Goal: Task Accomplishment & Management: Complete application form

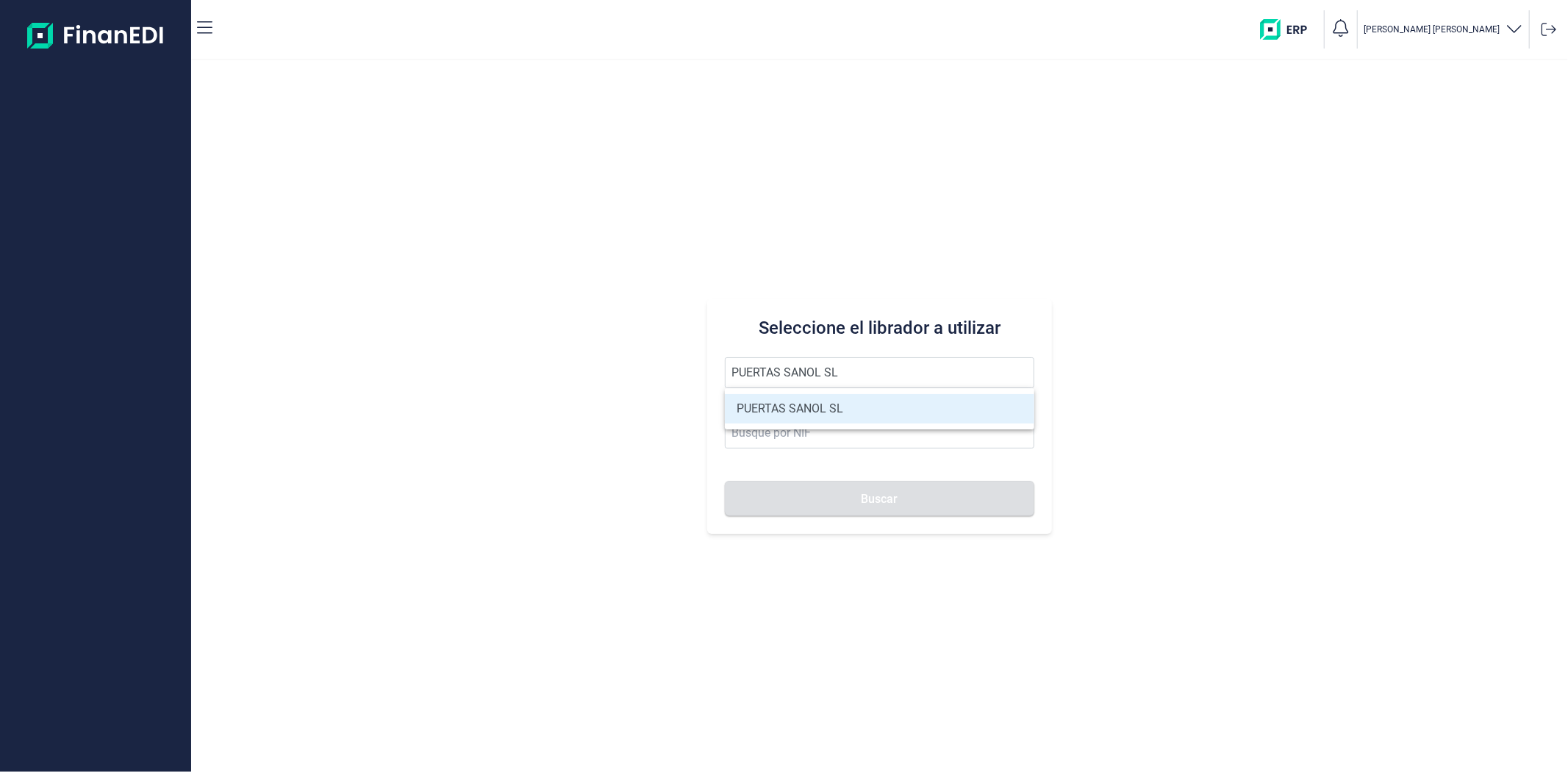
type input "PUERTAS SANOL SL"
click at [806, 413] on li "PUERTAS SANOL SL" at bounding box center [879, 409] width 308 height 30
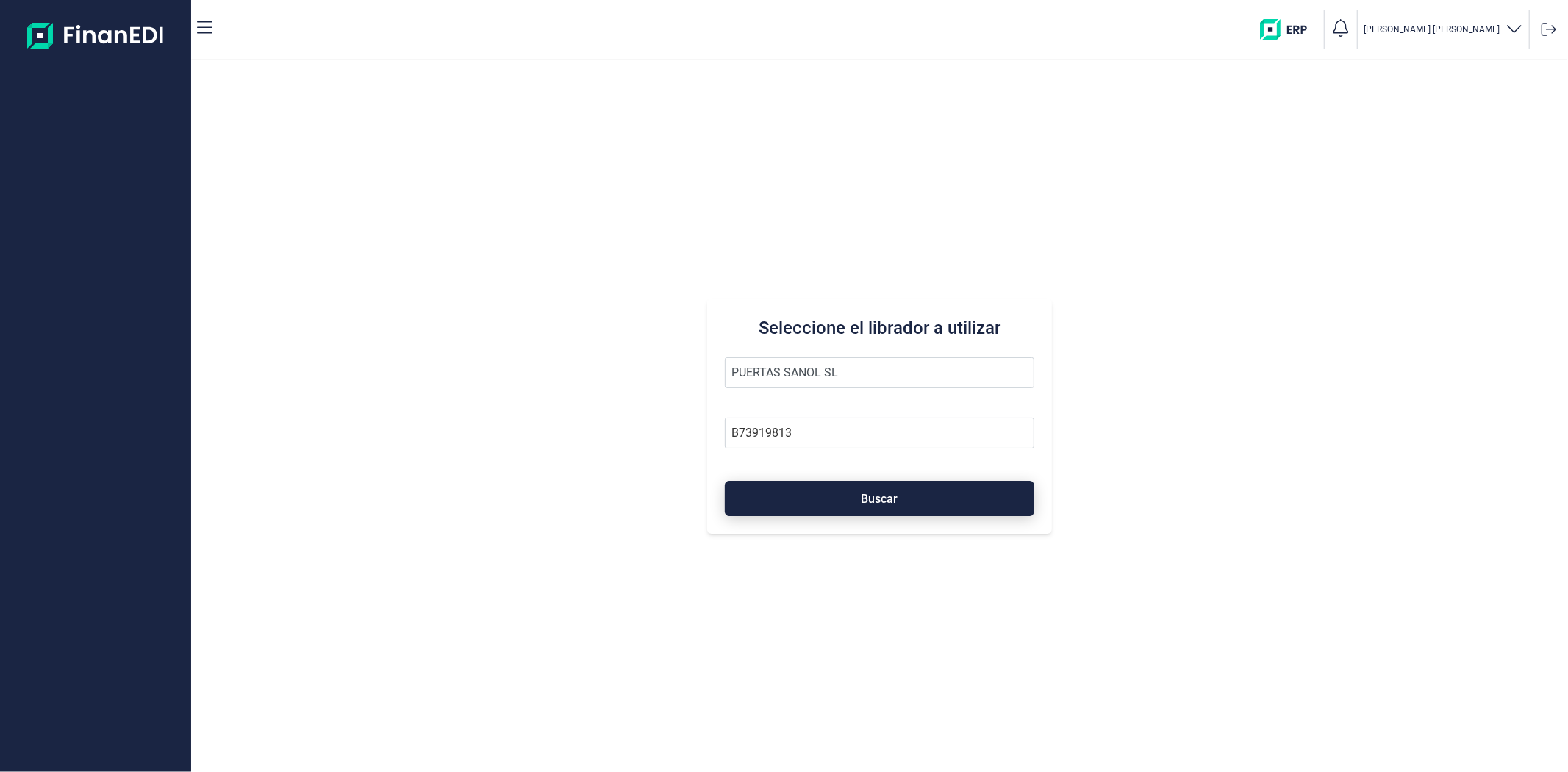
click at [789, 489] on button "Buscar" at bounding box center [879, 498] width 308 height 35
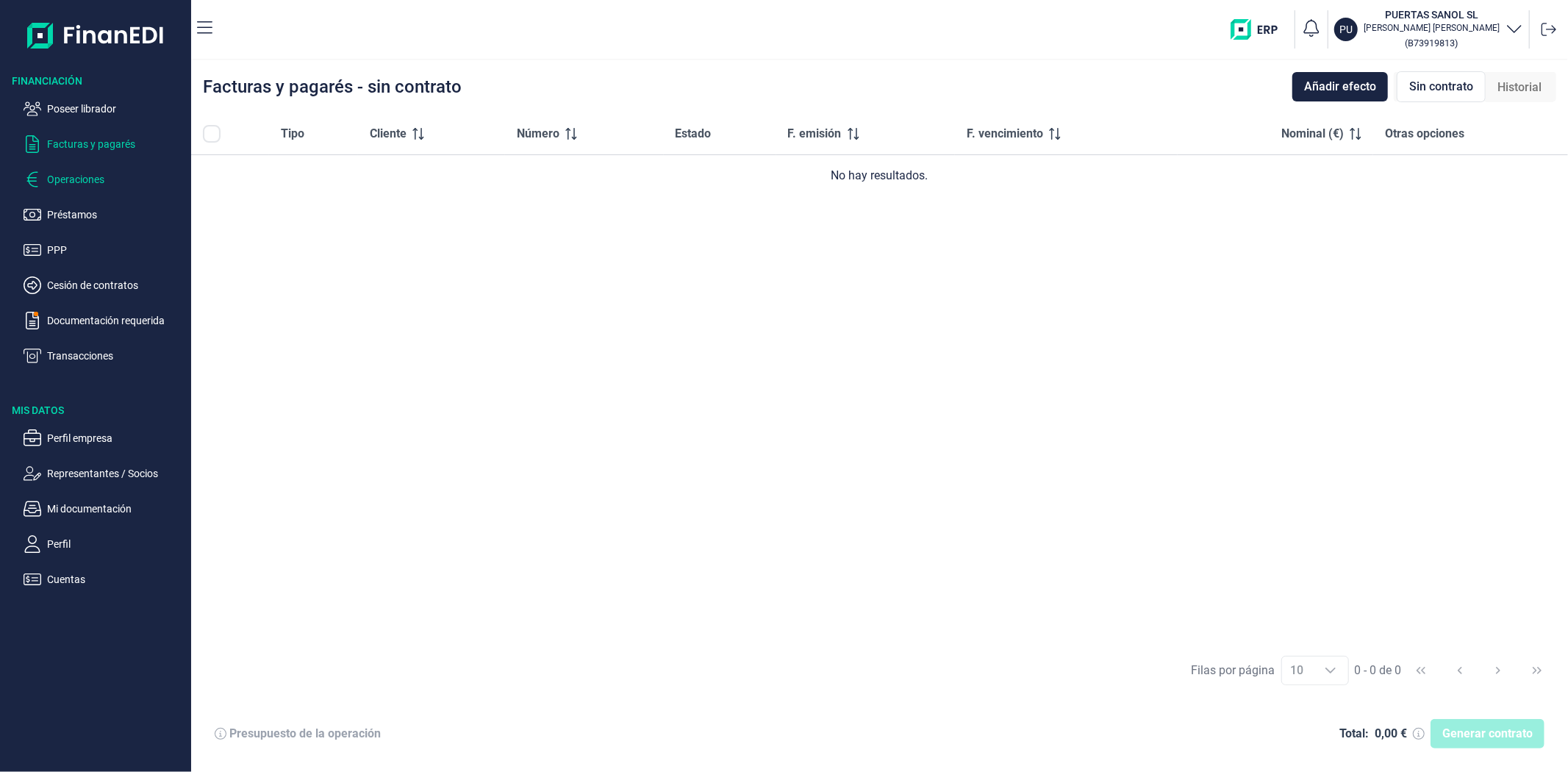
click at [67, 182] on p "Operaciones" at bounding box center [116, 179] width 139 height 18
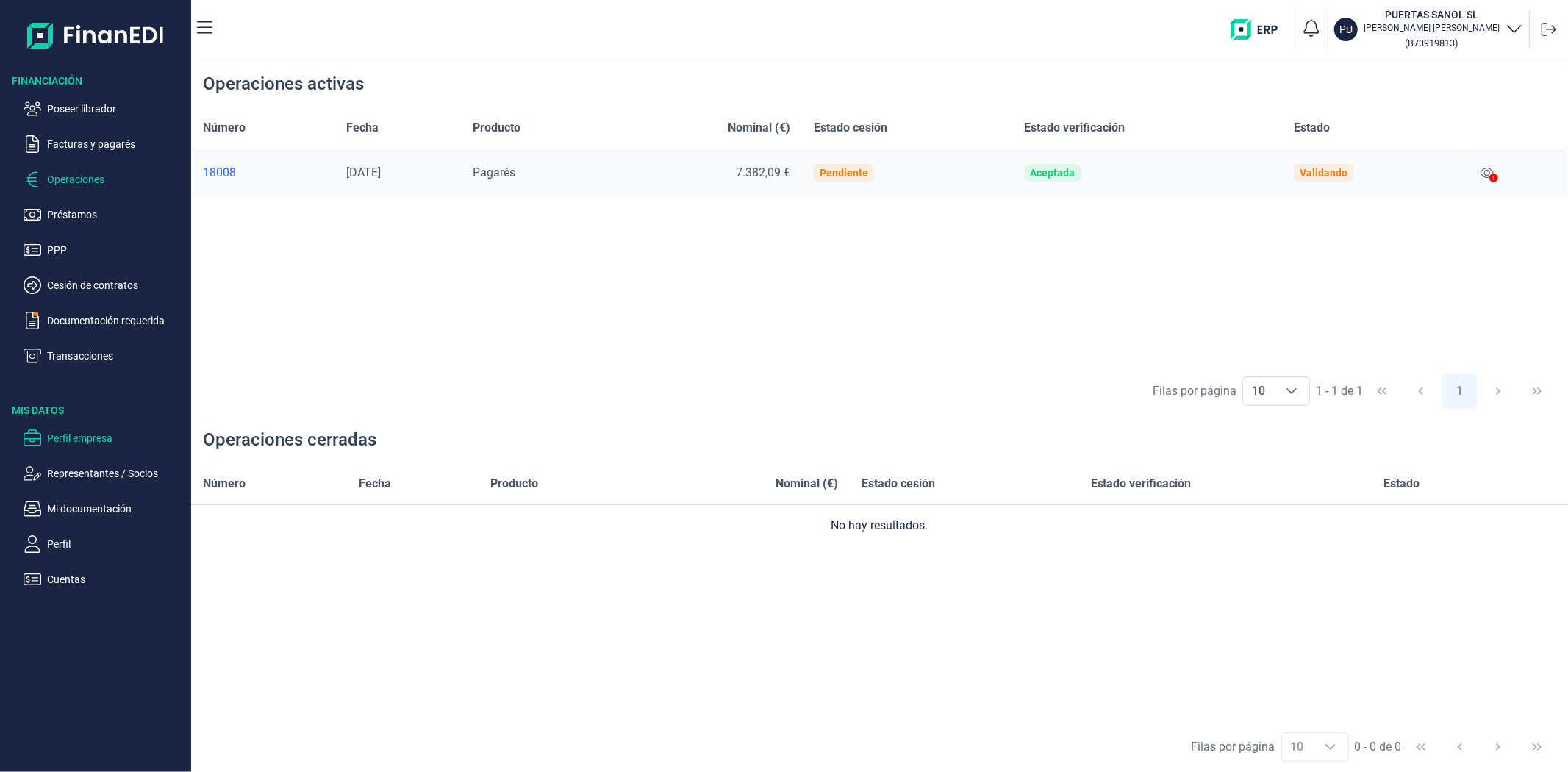
click at [79, 435] on p "Perfil empresa" at bounding box center [116, 438] width 139 height 18
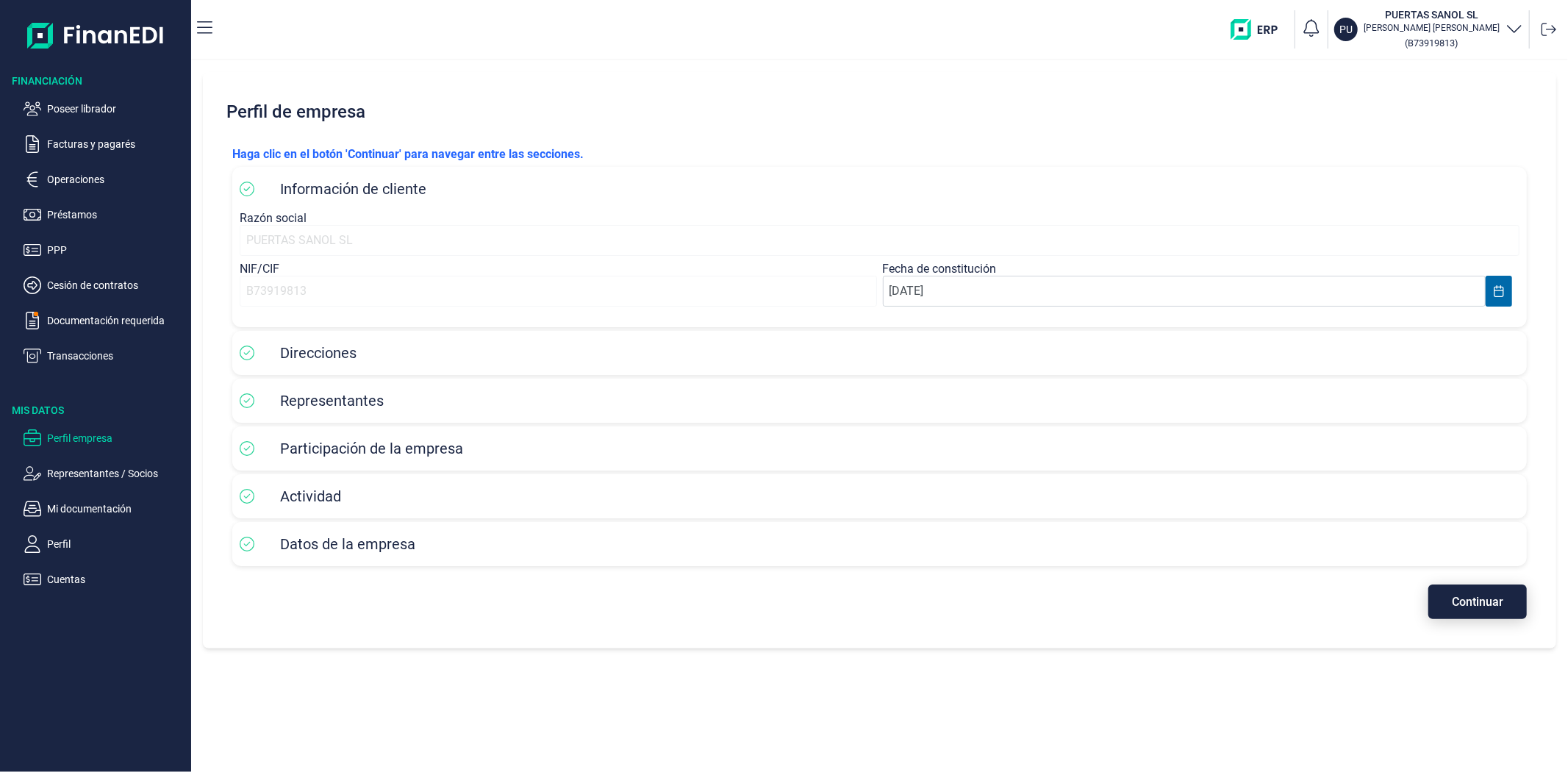
click at [1468, 601] on span "Continuar" at bounding box center [1478, 602] width 52 height 11
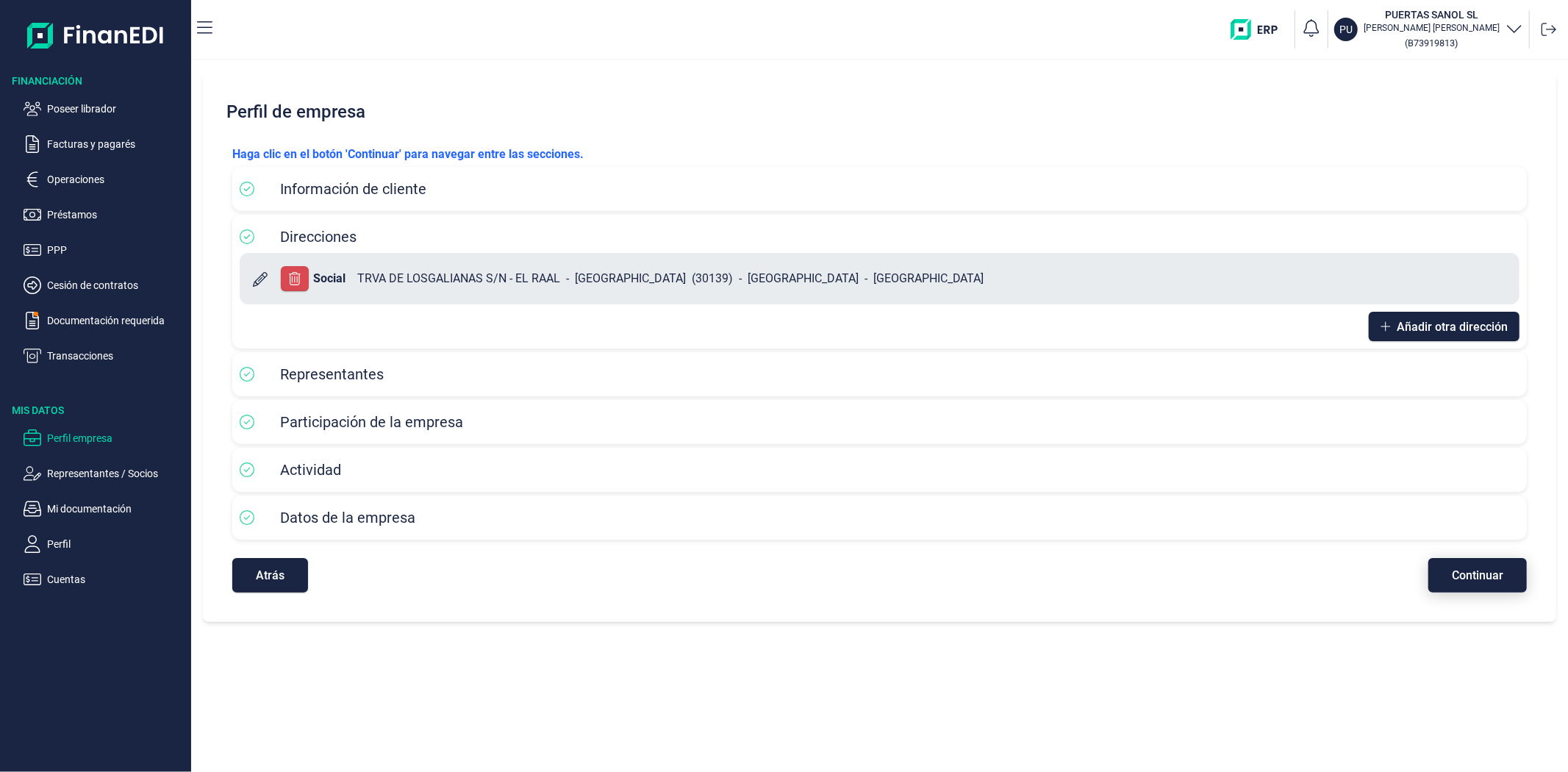
click at [1483, 570] on span "Continuar" at bounding box center [1478, 575] width 52 height 11
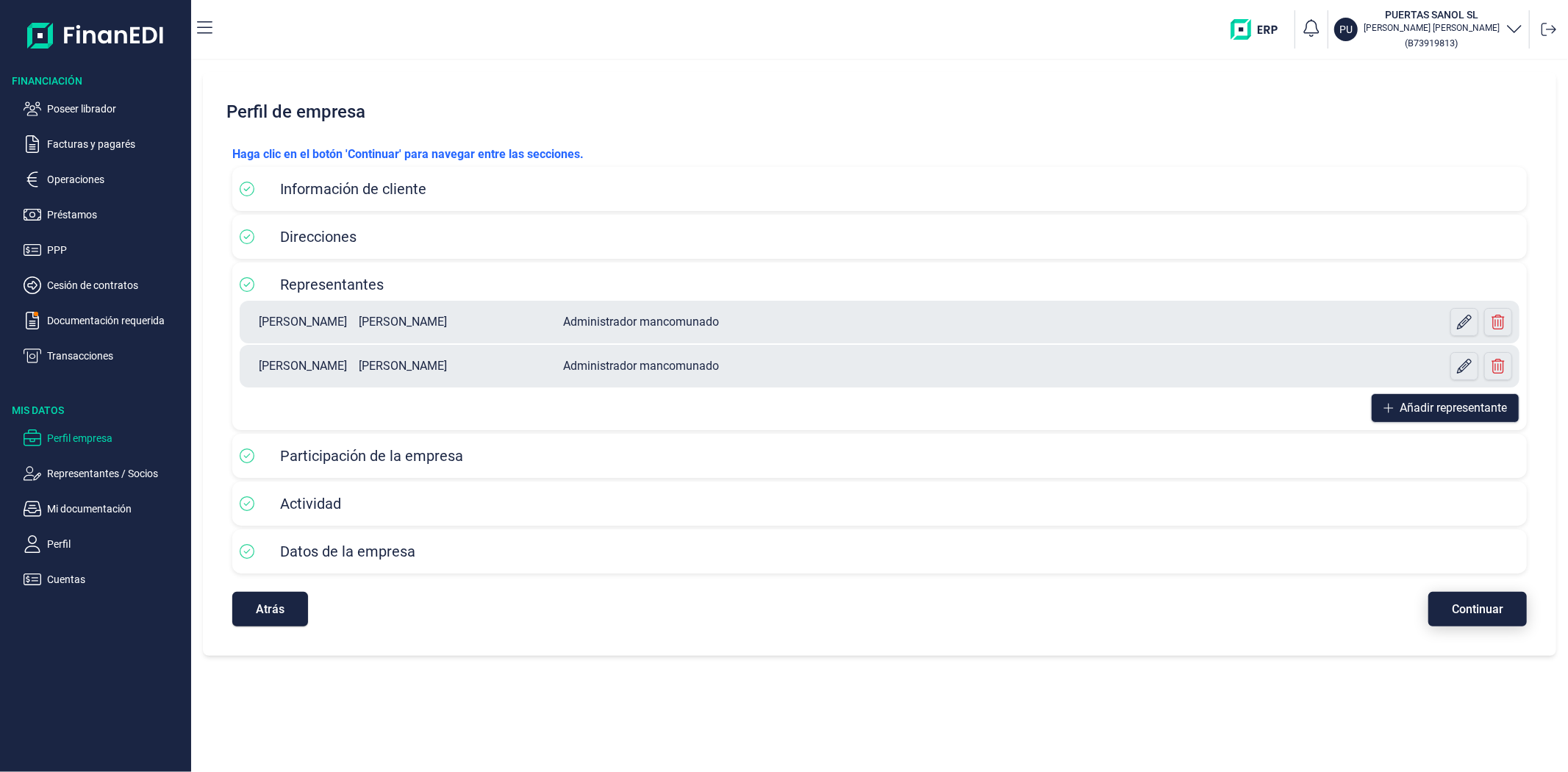
click at [1475, 599] on button "Continuar" at bounding box center [1478, 609] width 99 height 34
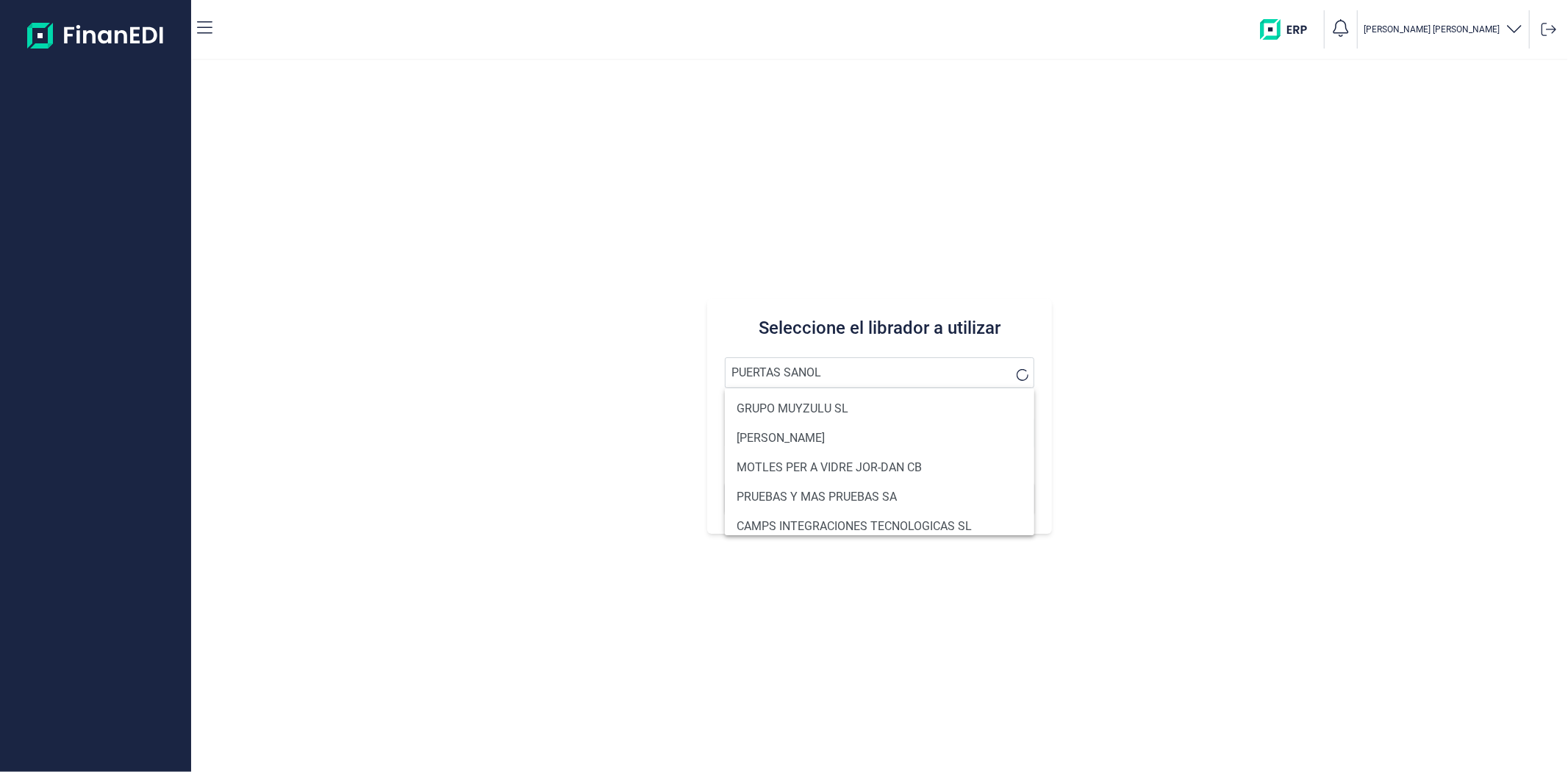
click at [725, 481] on button "Buscar" at bounding box center [879, 498] width 308 height 35
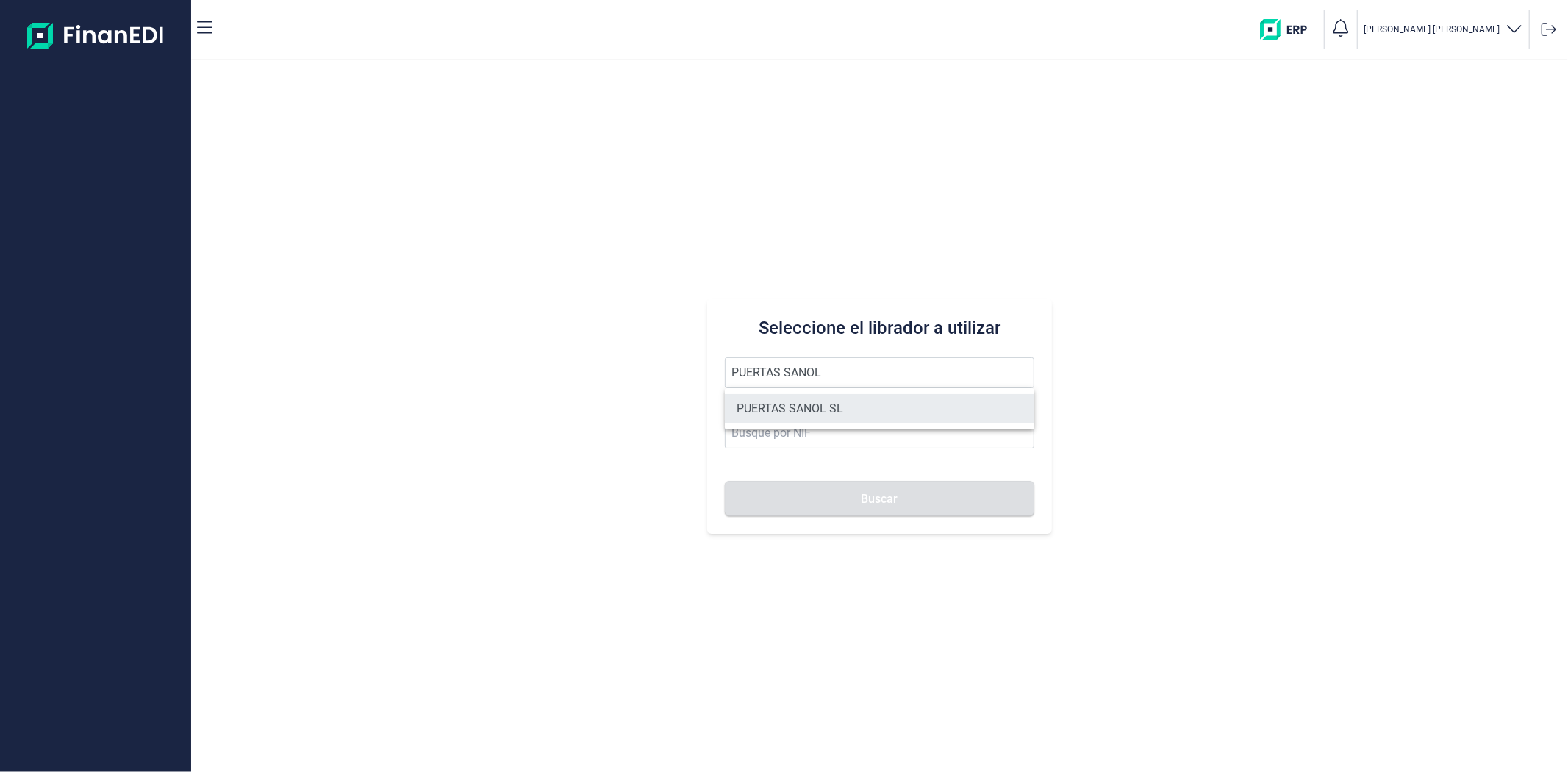
click at [827, 417] on li "PUERTAS SANOL SL" at bounding box center [879, 409] width 308 height 30
type input "PUERTAS SANOL SL"
type input "B73919813"
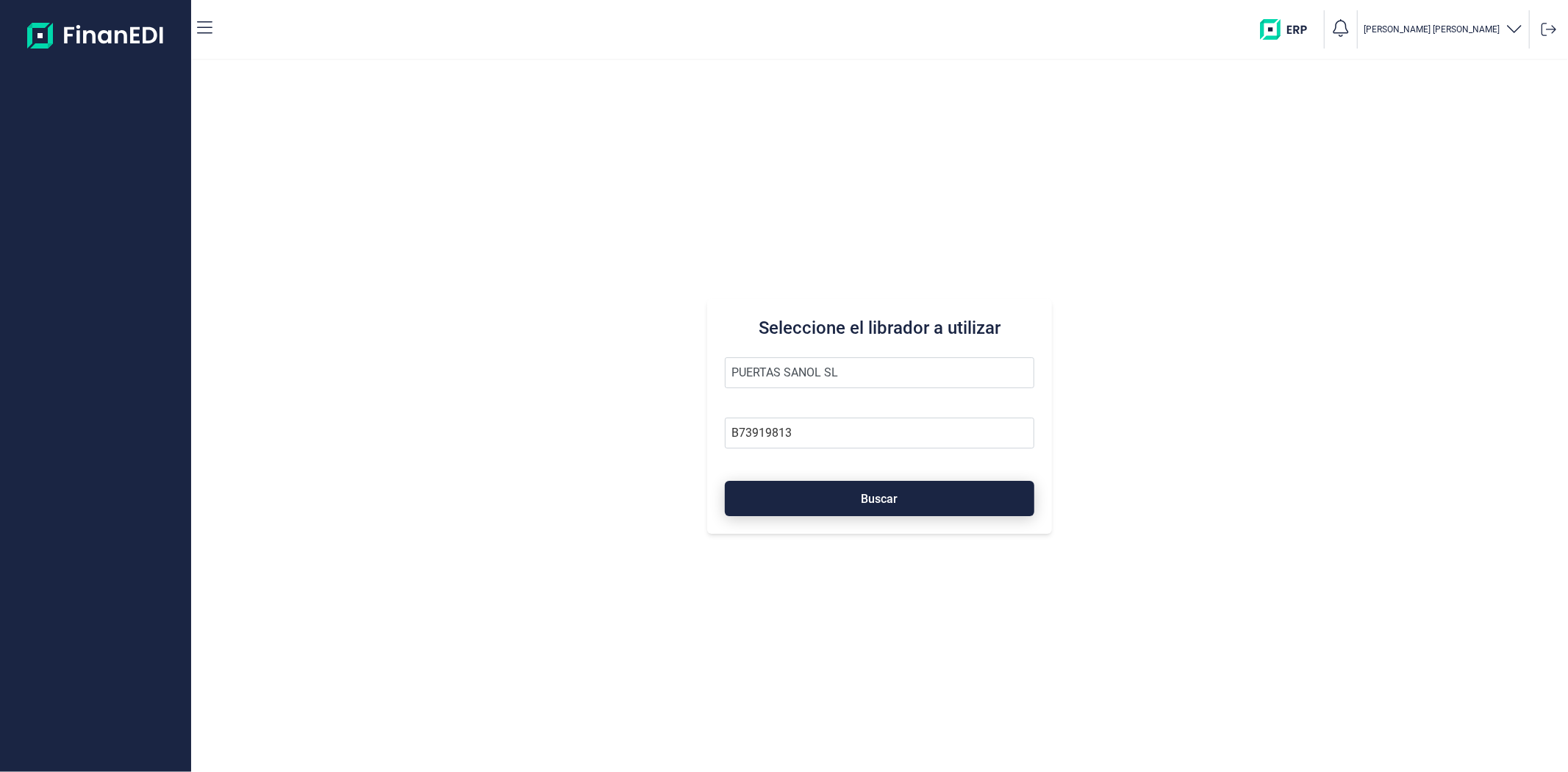
click at [842, 509] on button "Buscar" at bounding box center [879, 498] width 308 height 35
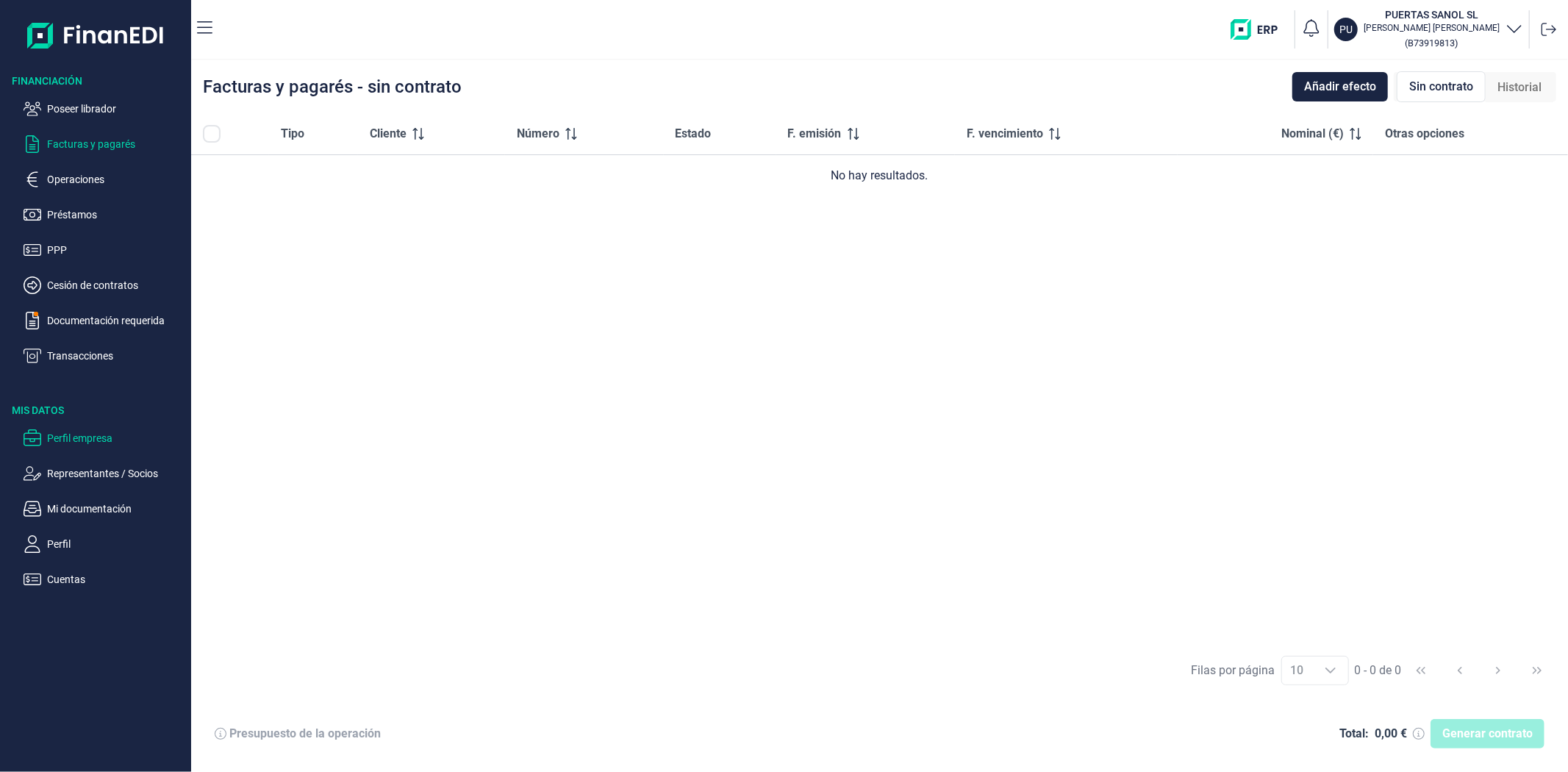
click at [85, 444] on p "Perfil empresa" at bounding box center [116, 438] width 139 height 18
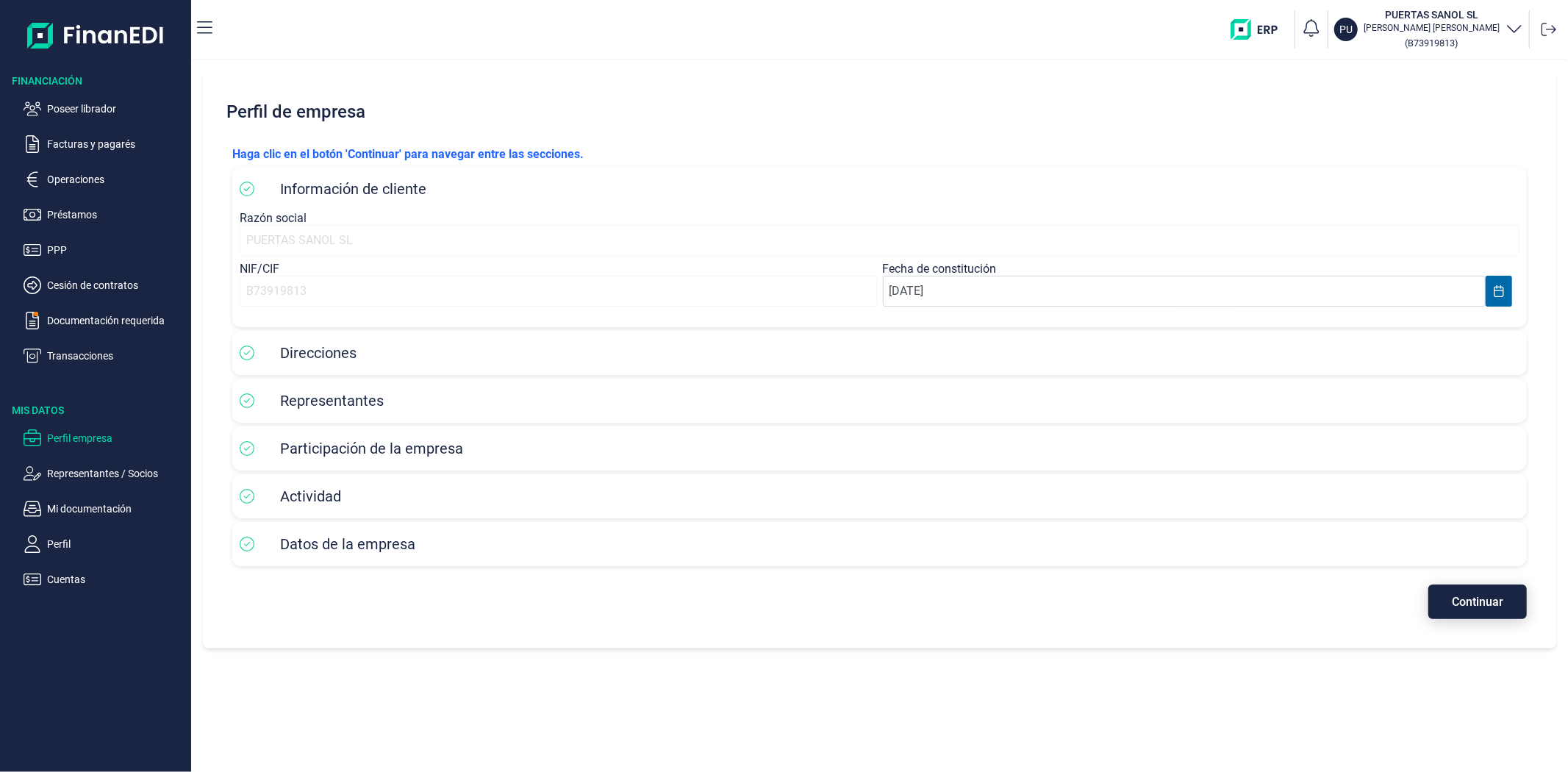
click at [1454, 601] on span "Continuar" at bounding box center [1478, 602] width 52 height 11
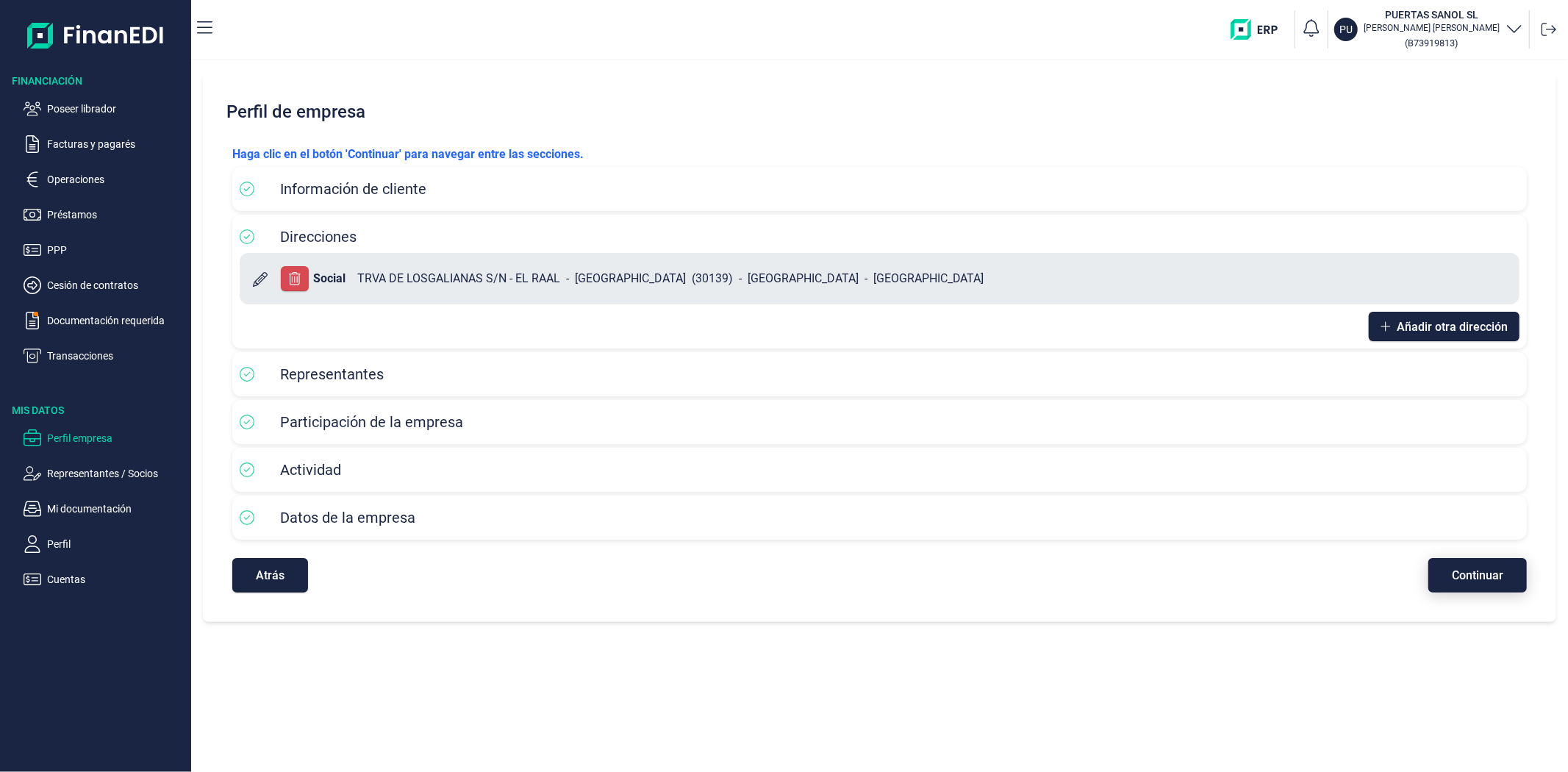
click at [1462, 588] on button "Continuar" at bounding box center [1478, 575] width 99 height 34
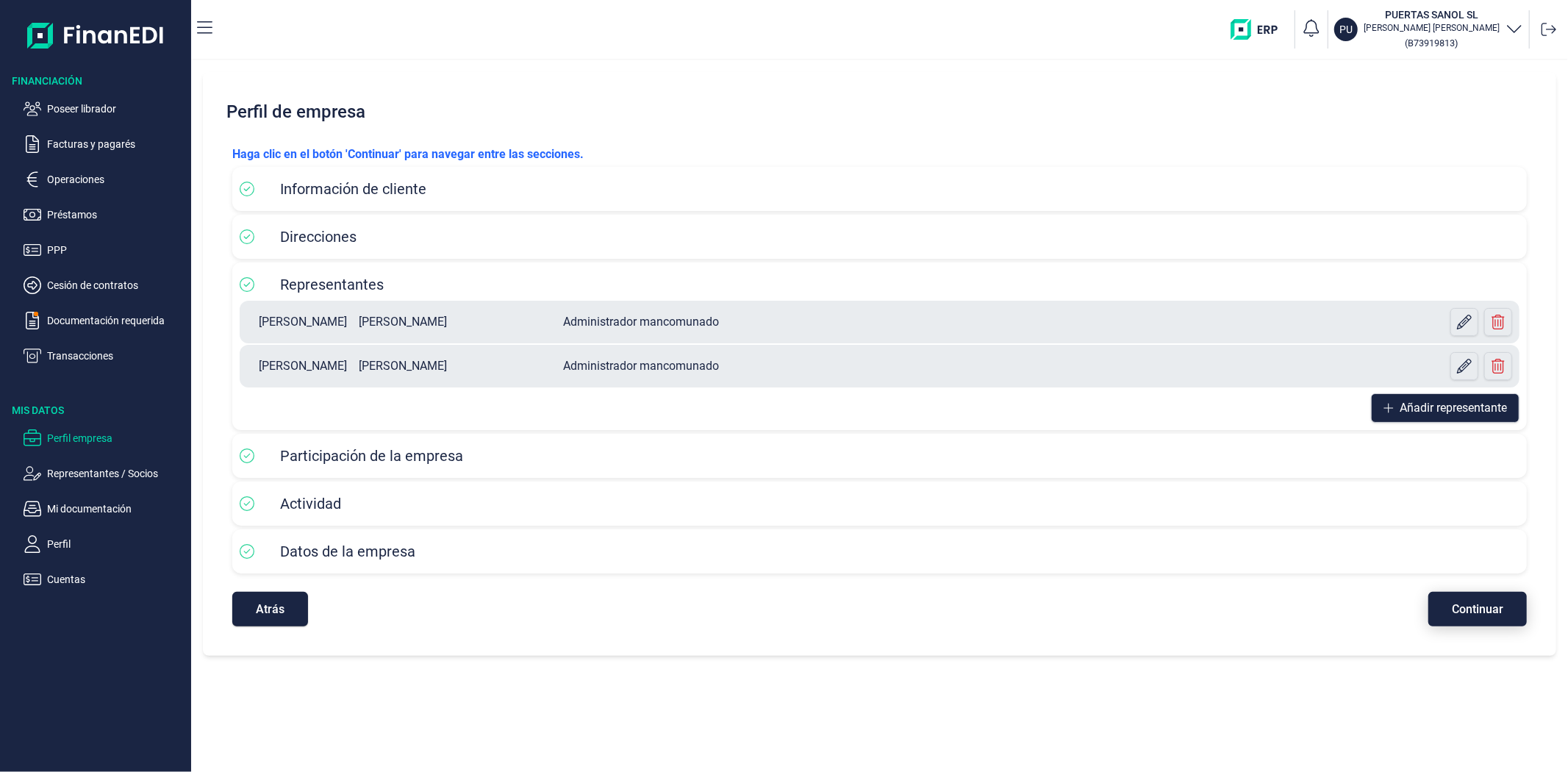
click at [1444, 604] on button "Continuar" at bounding box center [1478, 609] width 99 height 34
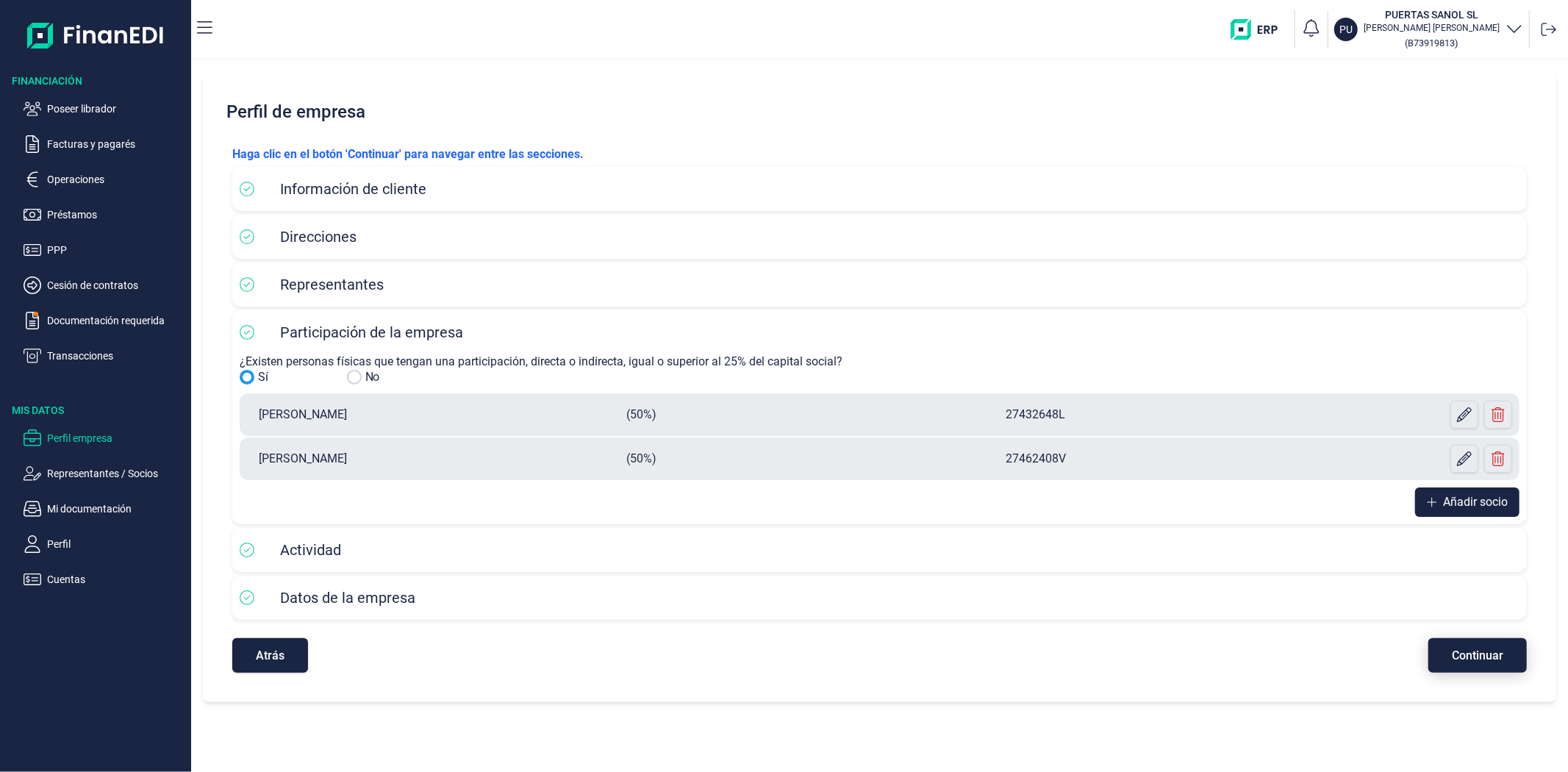
click at [1452, 652] on span "Continuar" at bounding box center [1478, 655] width 52 height 11
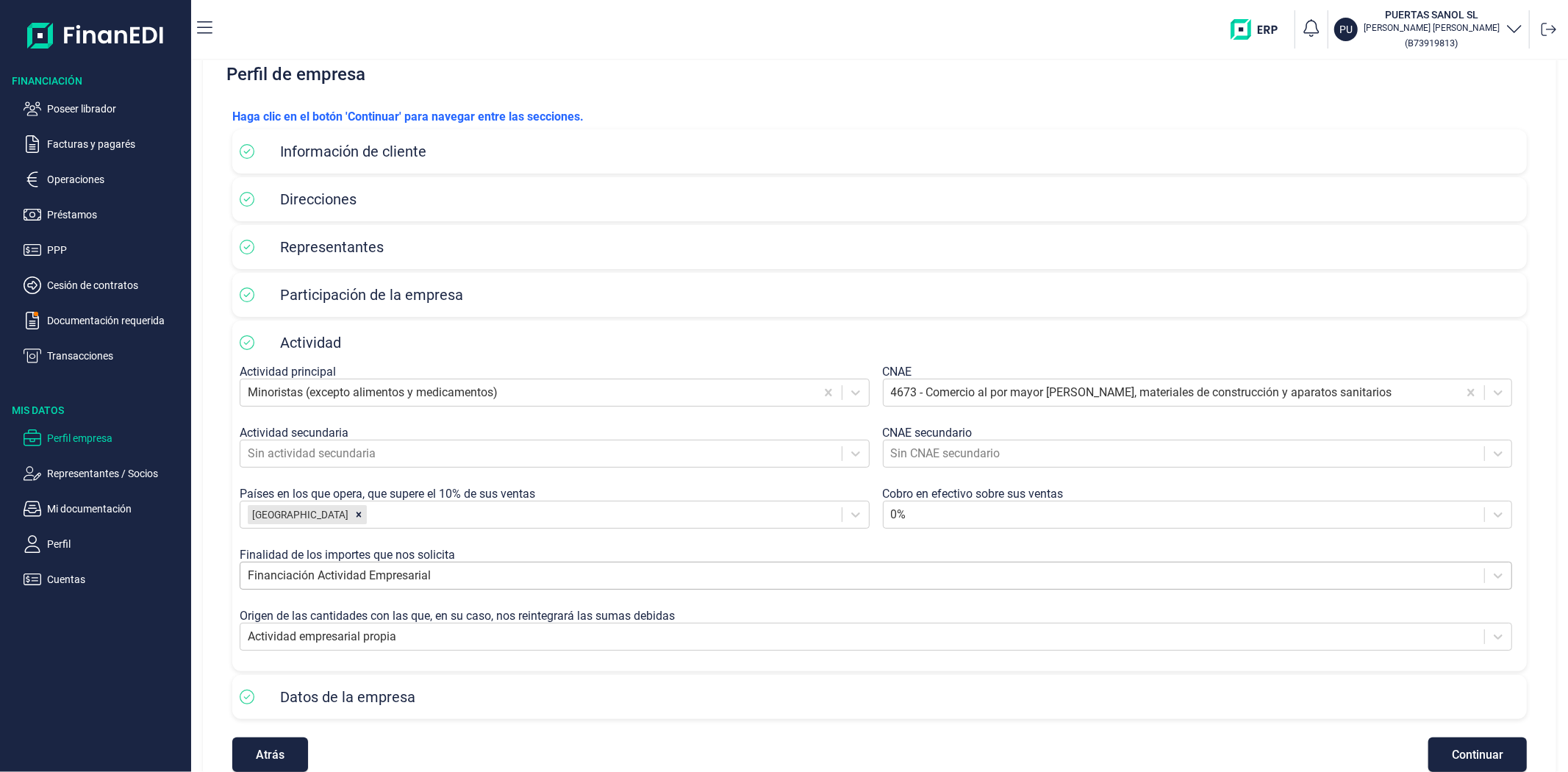
scroll to position [67, 0]
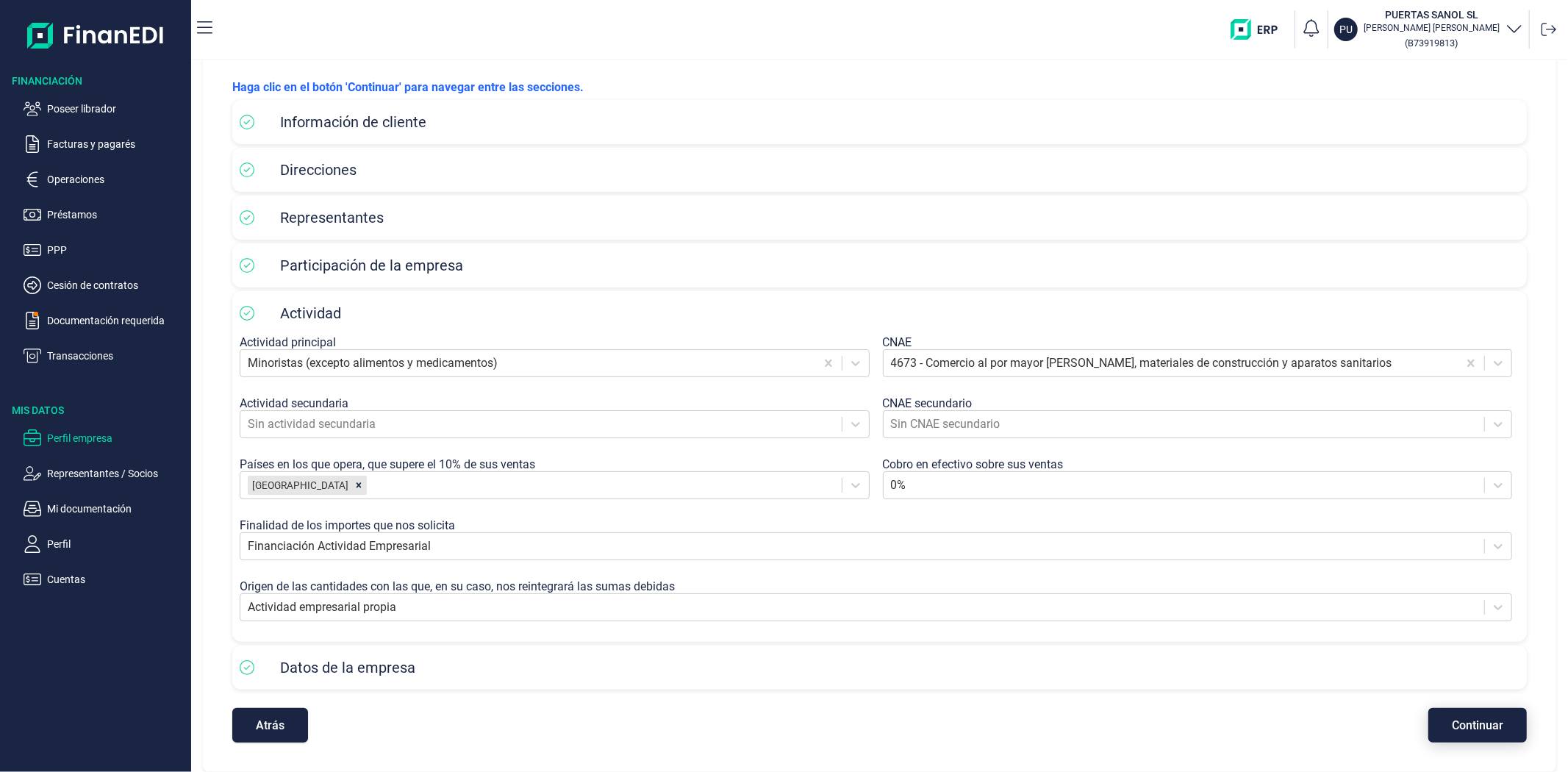
click at [1437, 721] on button "Continuar" at bounding box center [1478, 725] width 99 height 34
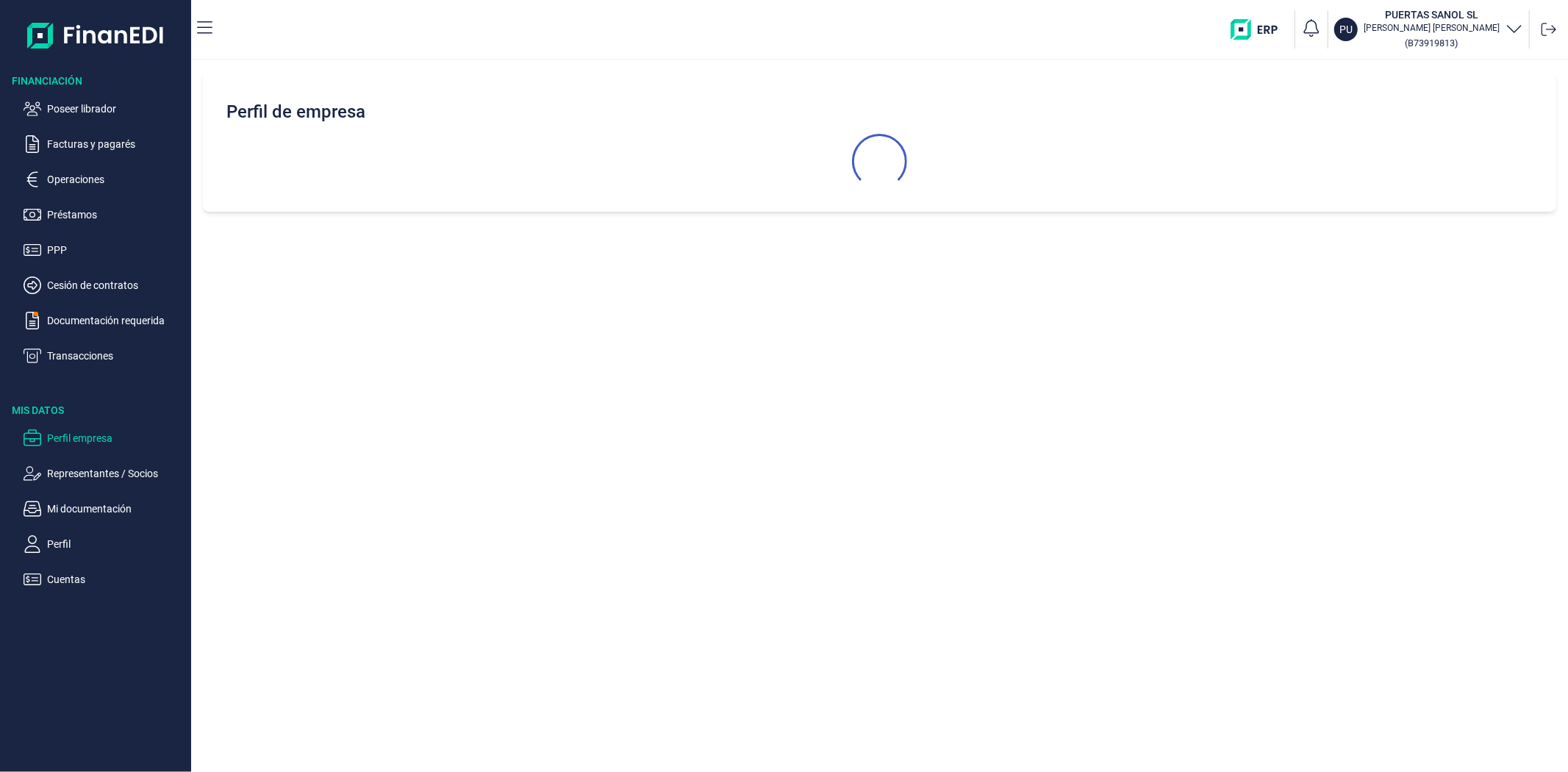
scroll to position [0, 0]
select select "ES"
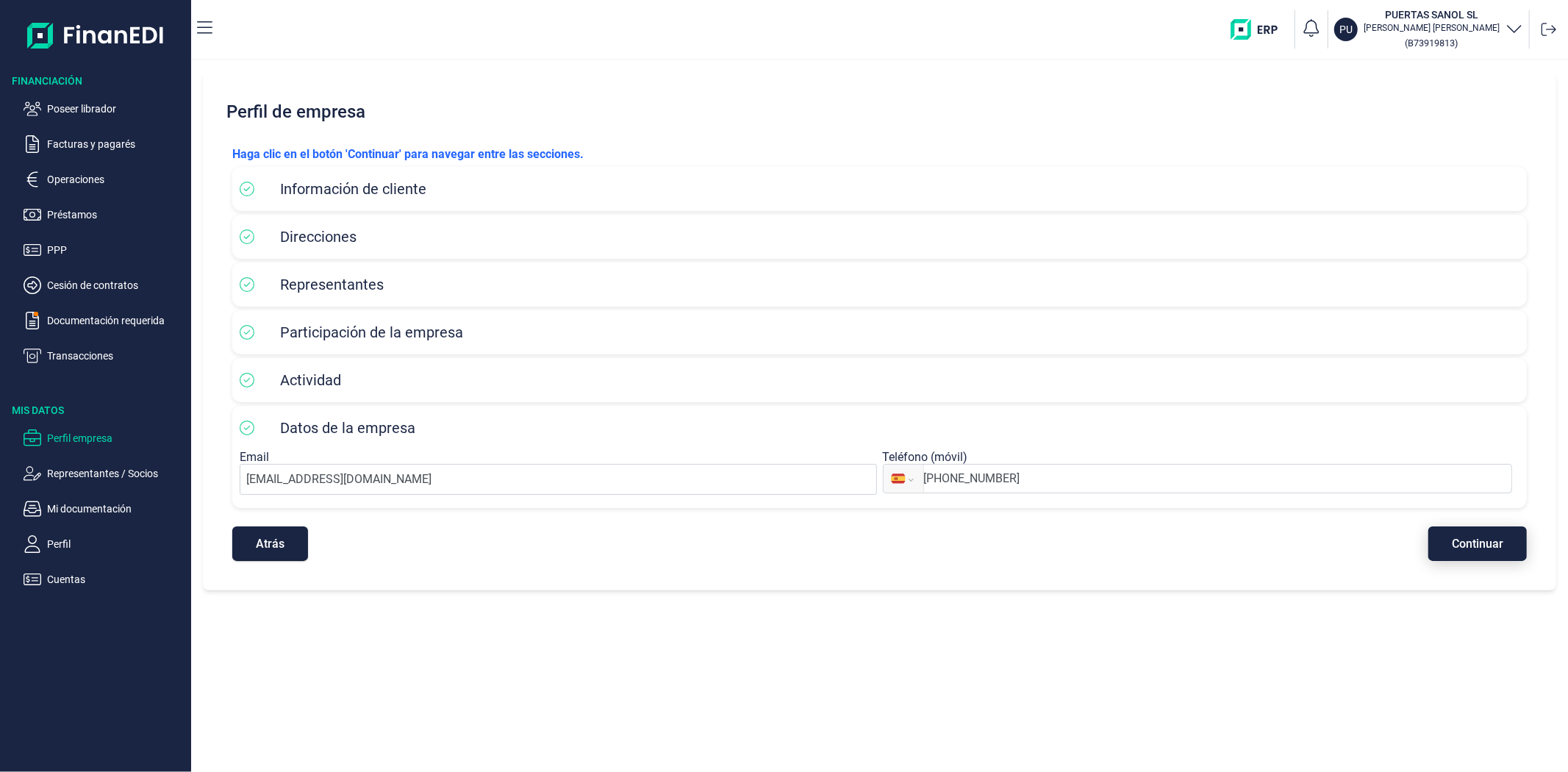
click at [1470, 542] on span "Continuar" at bounding box center [1478, 543] width 52 height 11
click at [1516, 26] on icon "button" at bounding box center [1514, 27] width 18 height 18
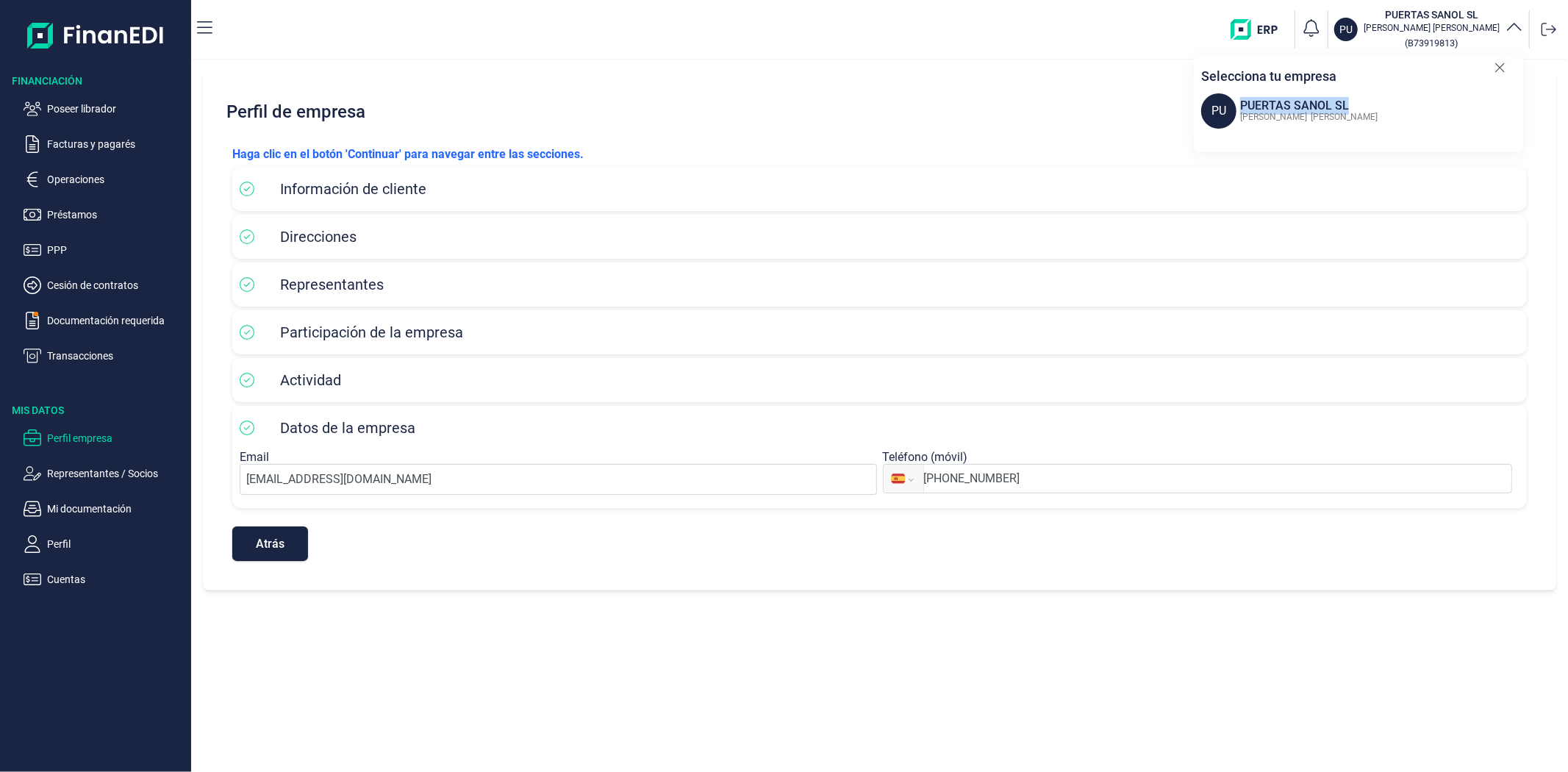
drag, startPoint x: 1402, startPoint y: 103, endPoint x: 1234, endPoint y: 106, distance: 168.0
click at [1234, 106] on div "PU PUERTAS SANOL SL Laura Martin Peña" at bounding box center [1362, 110] width 322 height 35
copy div "PUERTAS SANOL SL"
click at [87, 511] on p "Mi documentación" at bounding box center [116, 509] width 139 height 18
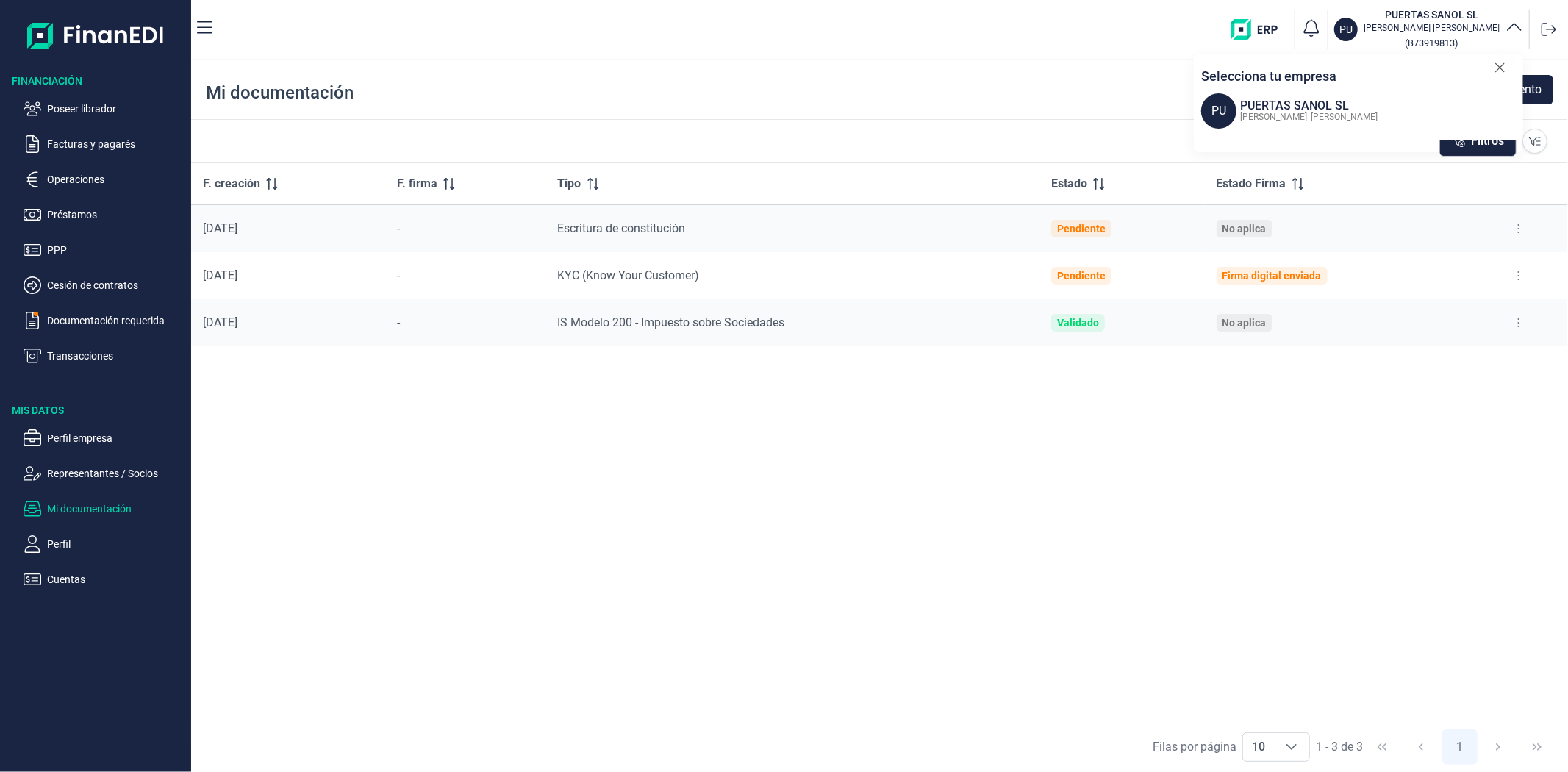
click at [1505, 68] on icon at bounding box center [1500, 67] width 11 height 15
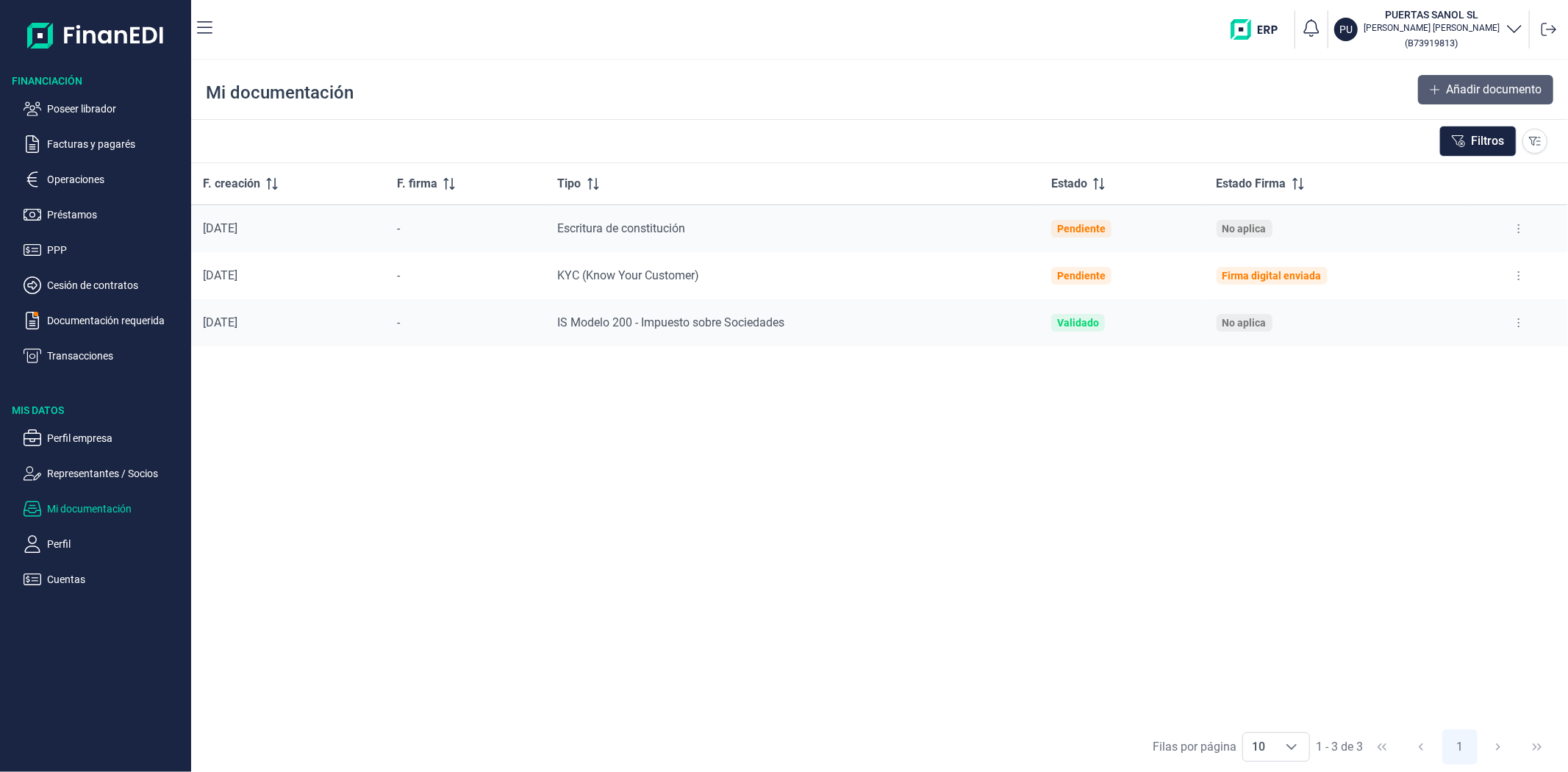
click at [1504, 92] on span "Añadir documento" at bounding box center [1494, 89] width 96 height 18
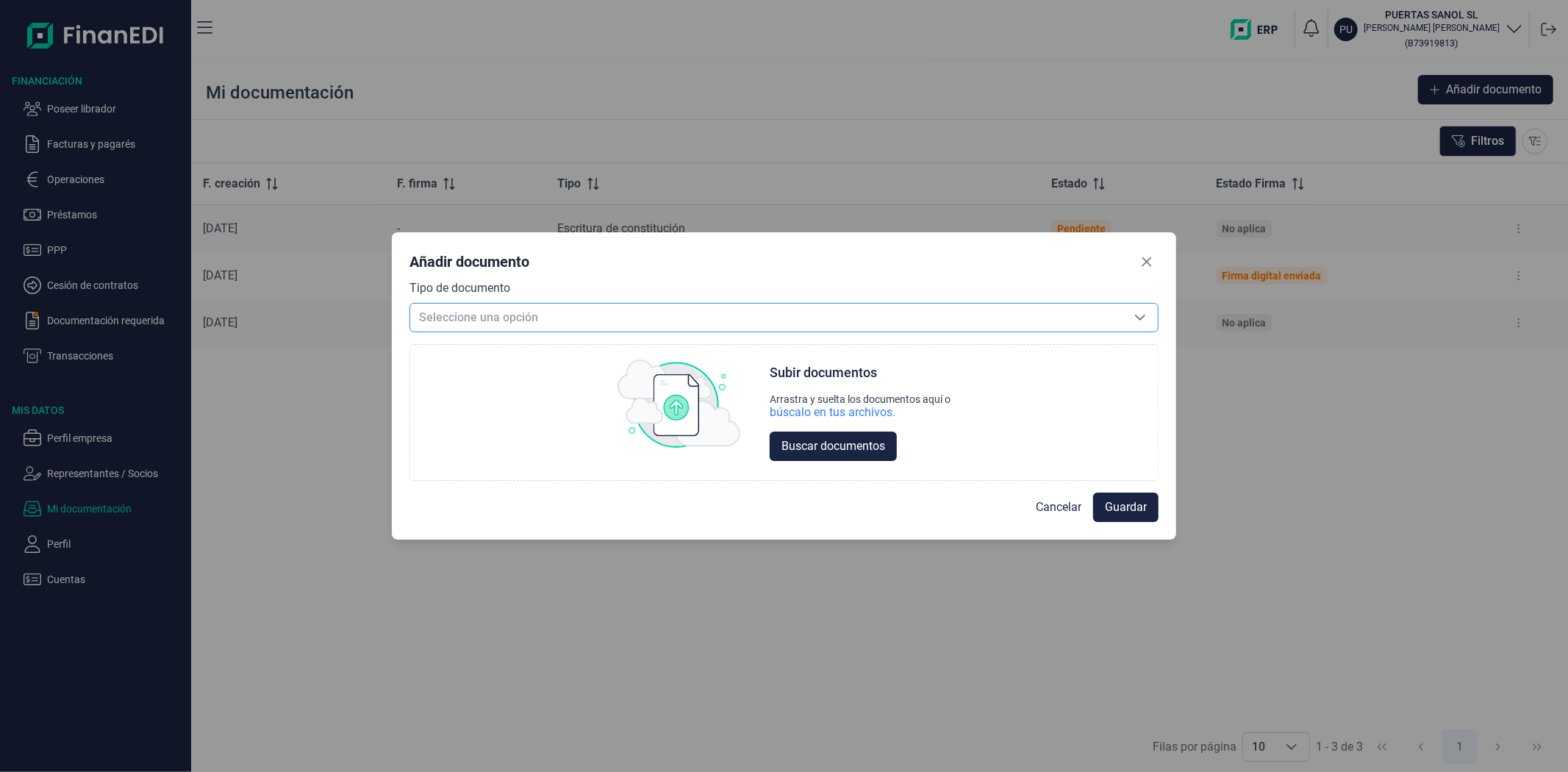
click at [856, 321] on span "Seleccione una opción" at bounding box center [766, 318] width 712 height 28
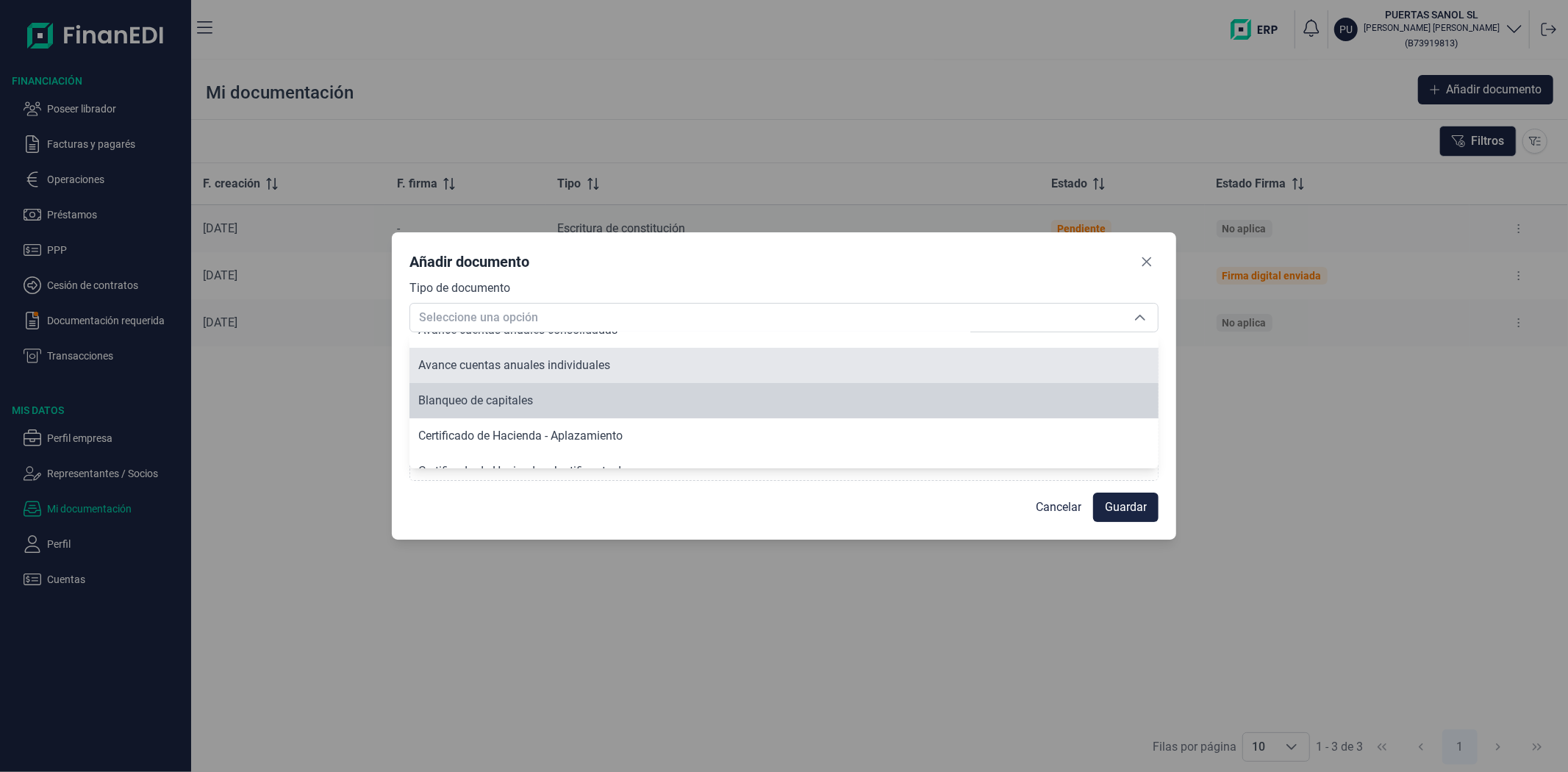
scroll to position [106, 0]
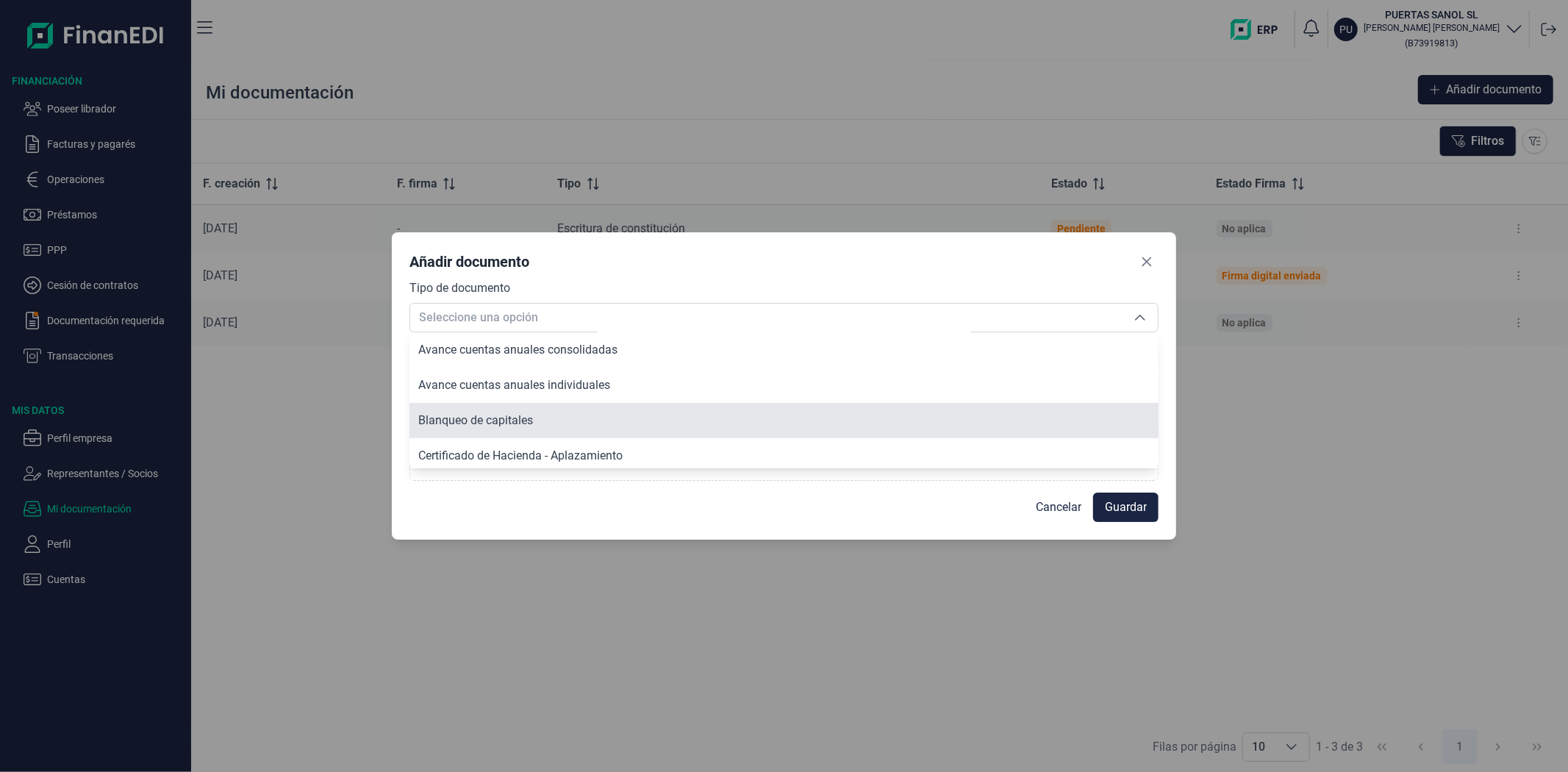
click at [482, 410] on li "Blanqueo de capitales" at bounding box center [784, 420] width 749 height 35
type input "Blanqueo de capitales"
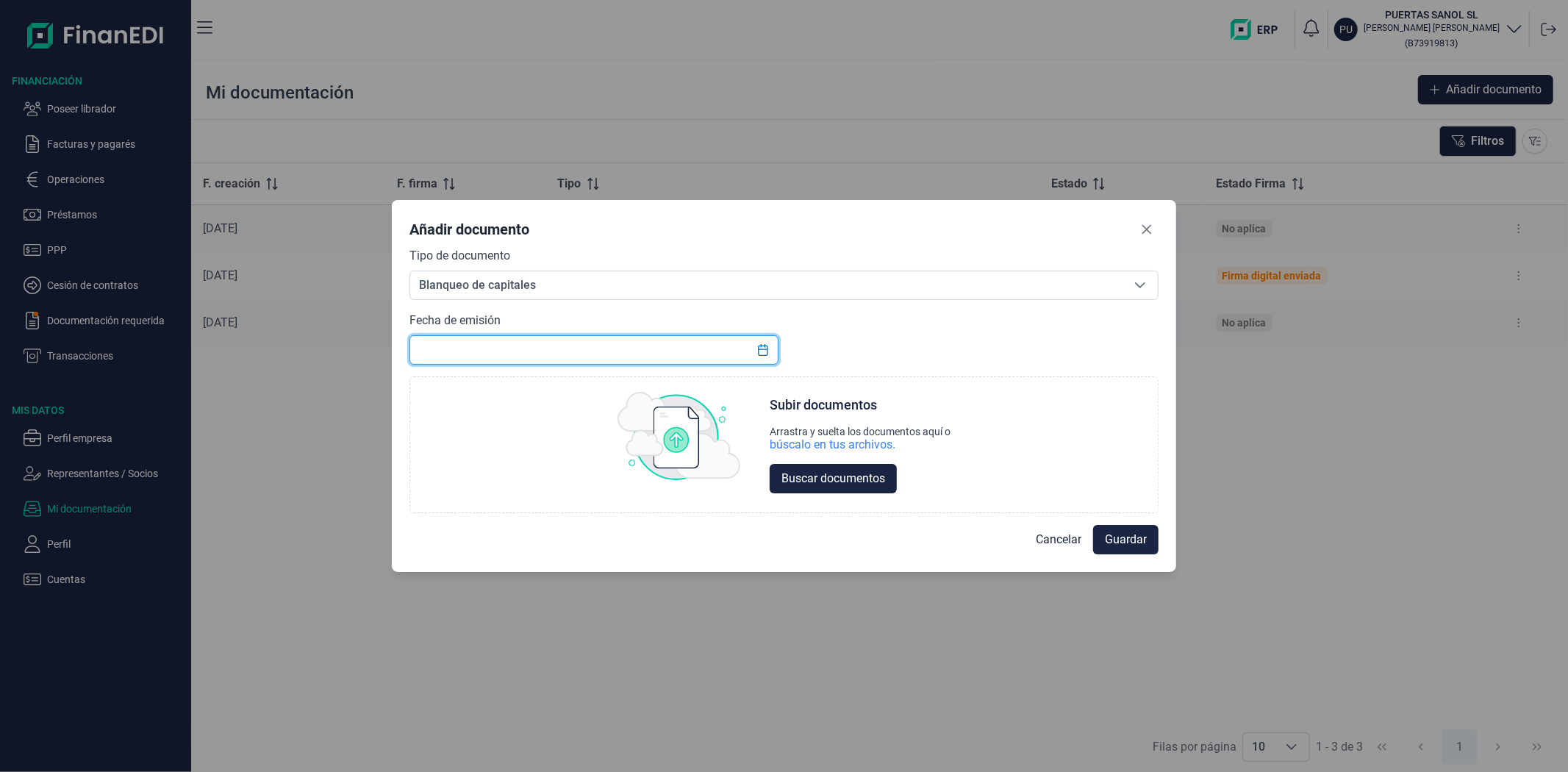
click at [495, 345] on input "text" at bounding box center [593, 350] width 369 height 30
type input "07/10/2025"
click at [811, 451] on div "búscalo en tus archivos." at bounding box center [832, 445] width 126 height 15
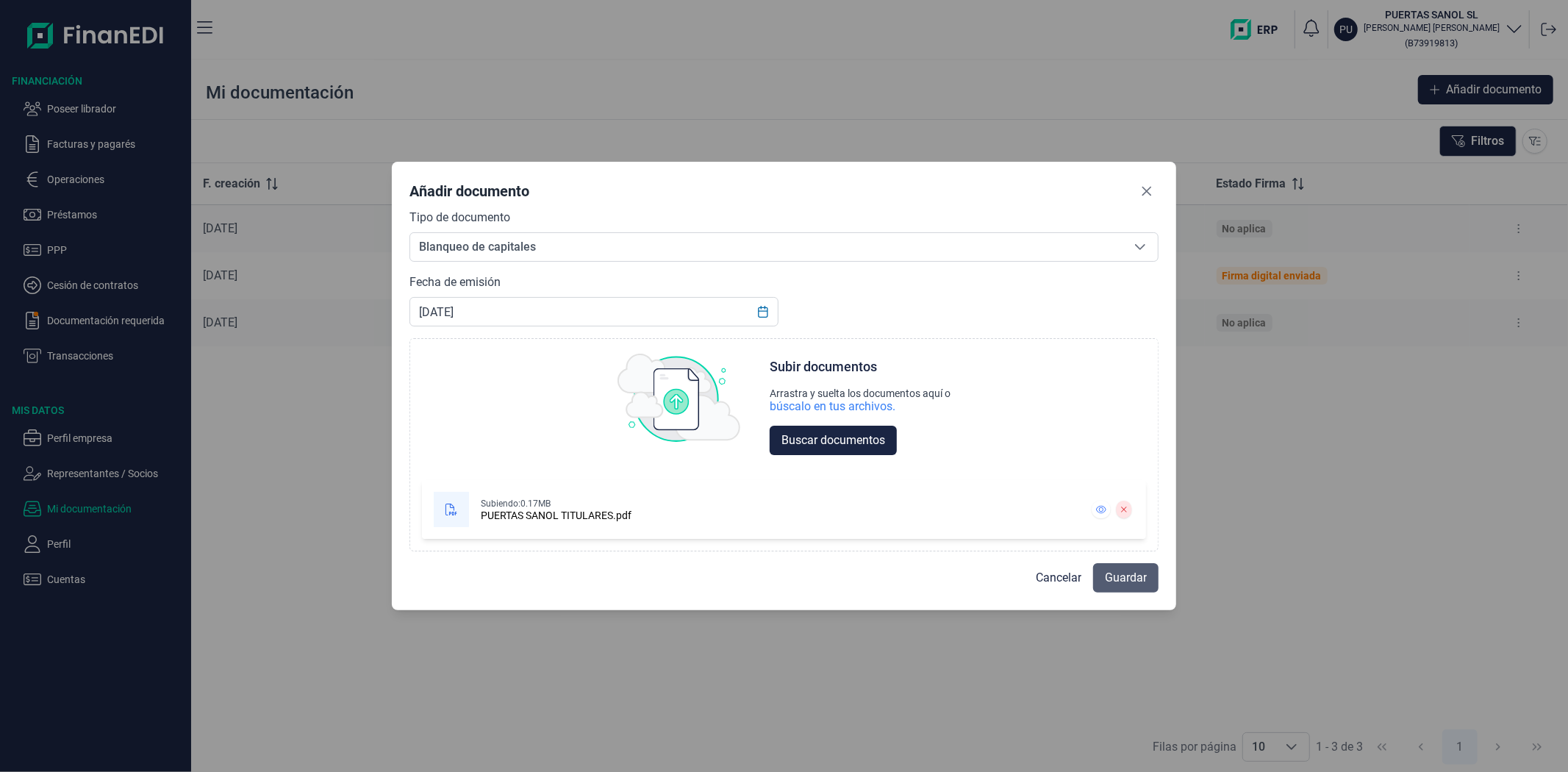
click at [1114, 571] on span "Guardar" at bounding box center [1126, 578] width 42 height 18
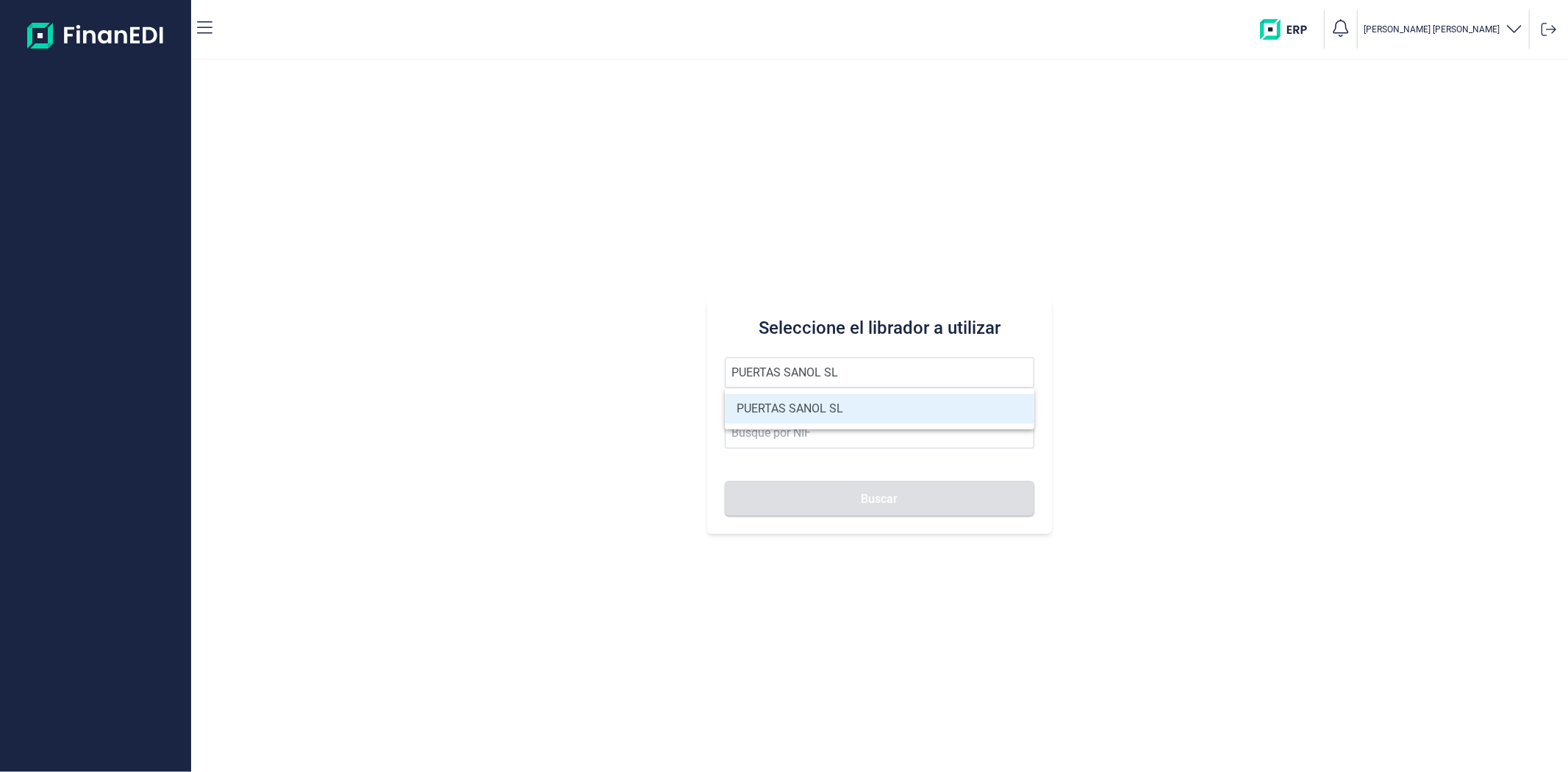
type input "PUERTAS SANOL SL"
click at [832, 409] on li "PUERTAS SANOL SL" at bounding box center [879, 409] width 308 height 30
type input "B73919813"
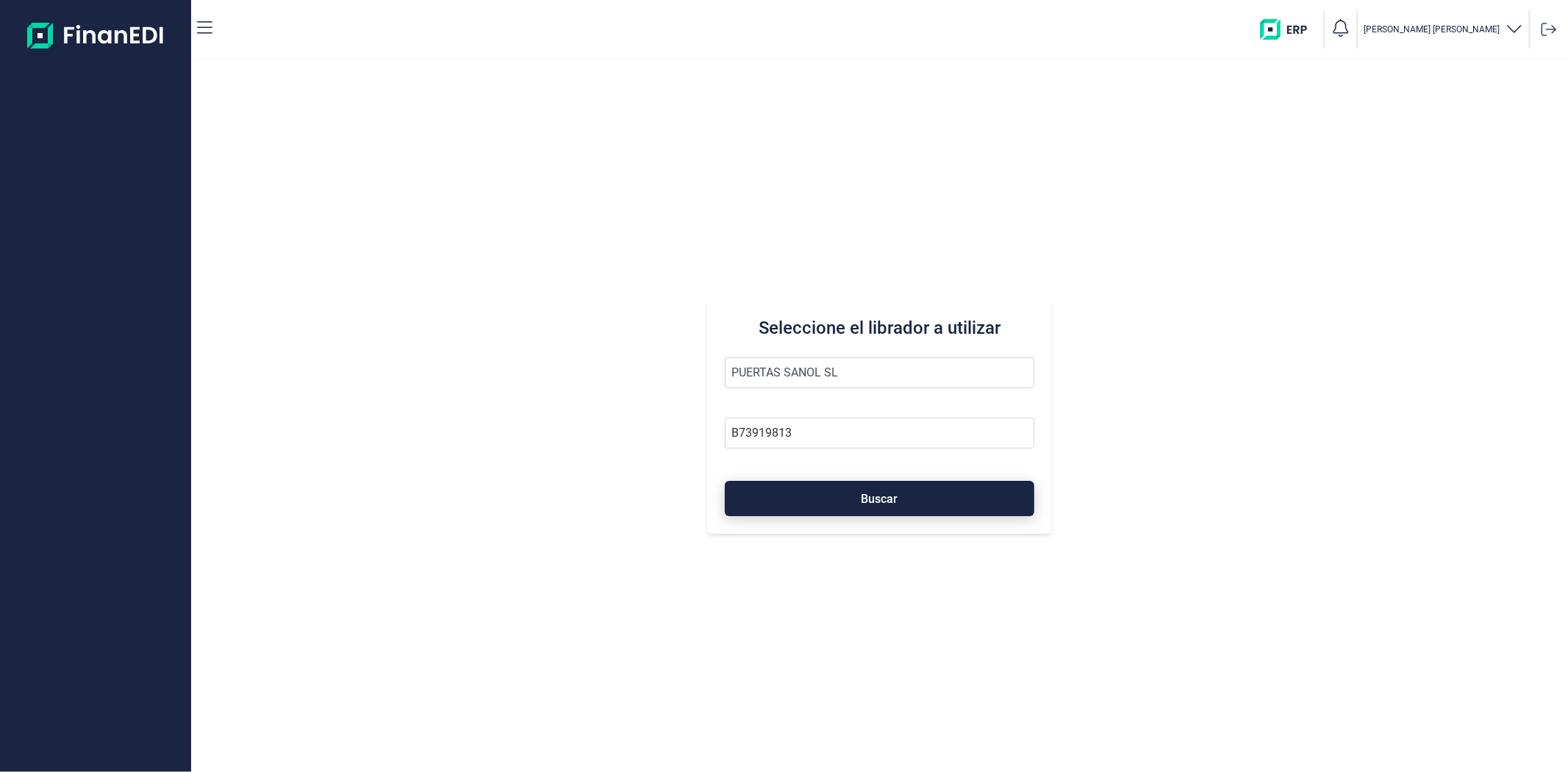
click at [796, 495] on button "Buscar" at bounding box center [879, 498] width 308 height 35
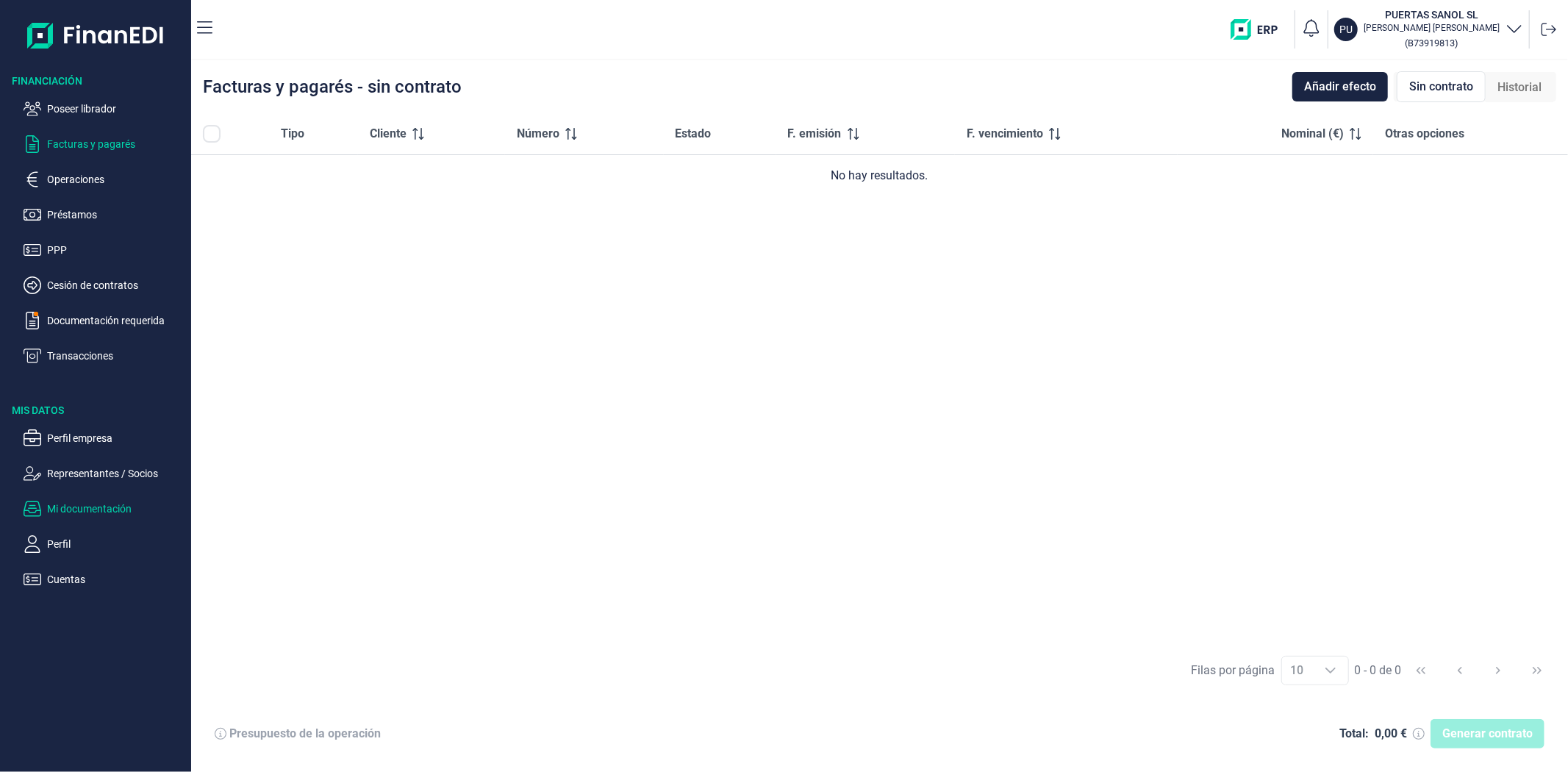
click at [96, 508] on p "Mi documentación" at bounding box center [116, 509] width 139 height 18
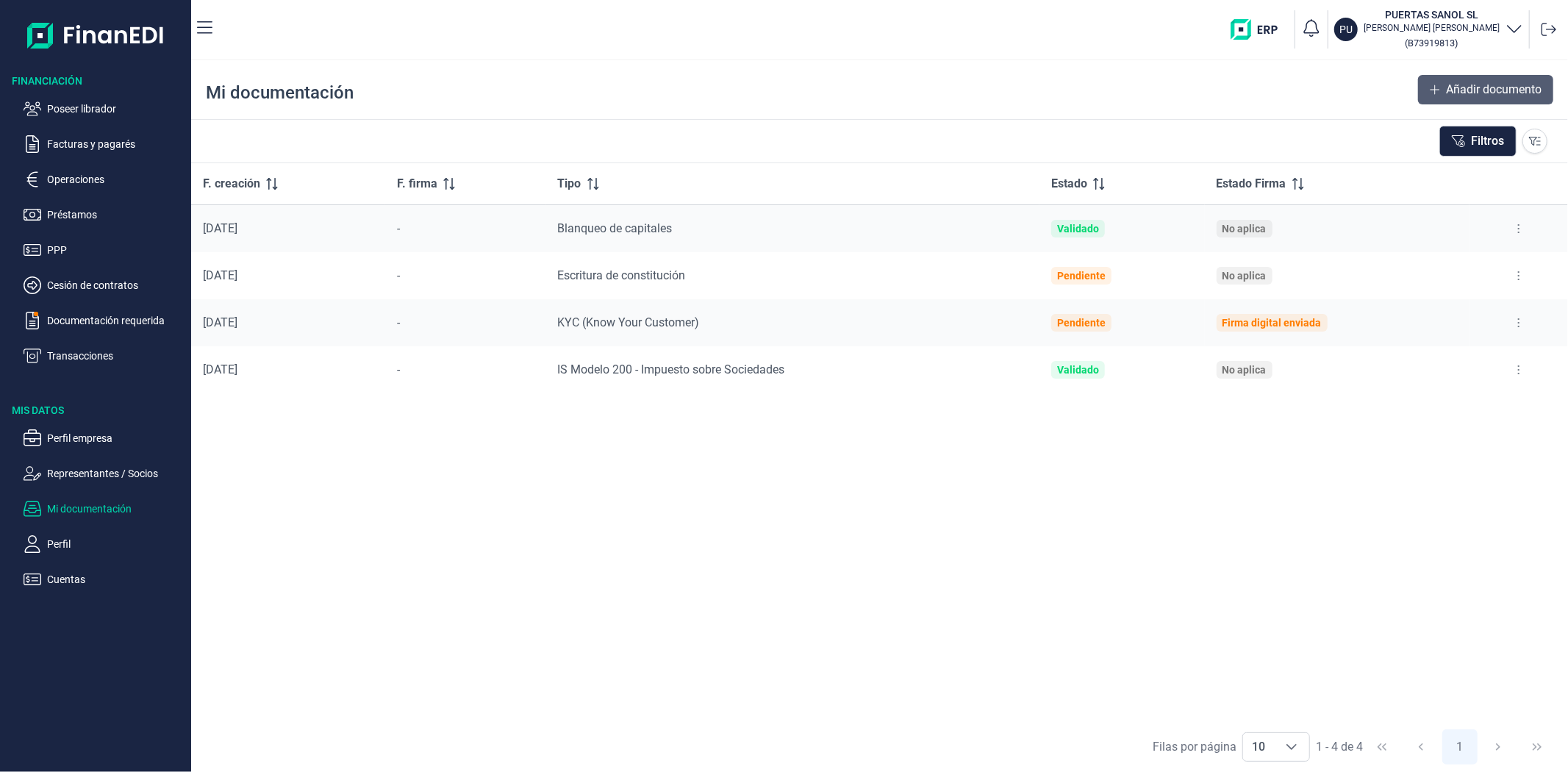
click at [1441, 91] on button "Añadir documento" at bounding box center [1486, 90] width 135 height 30
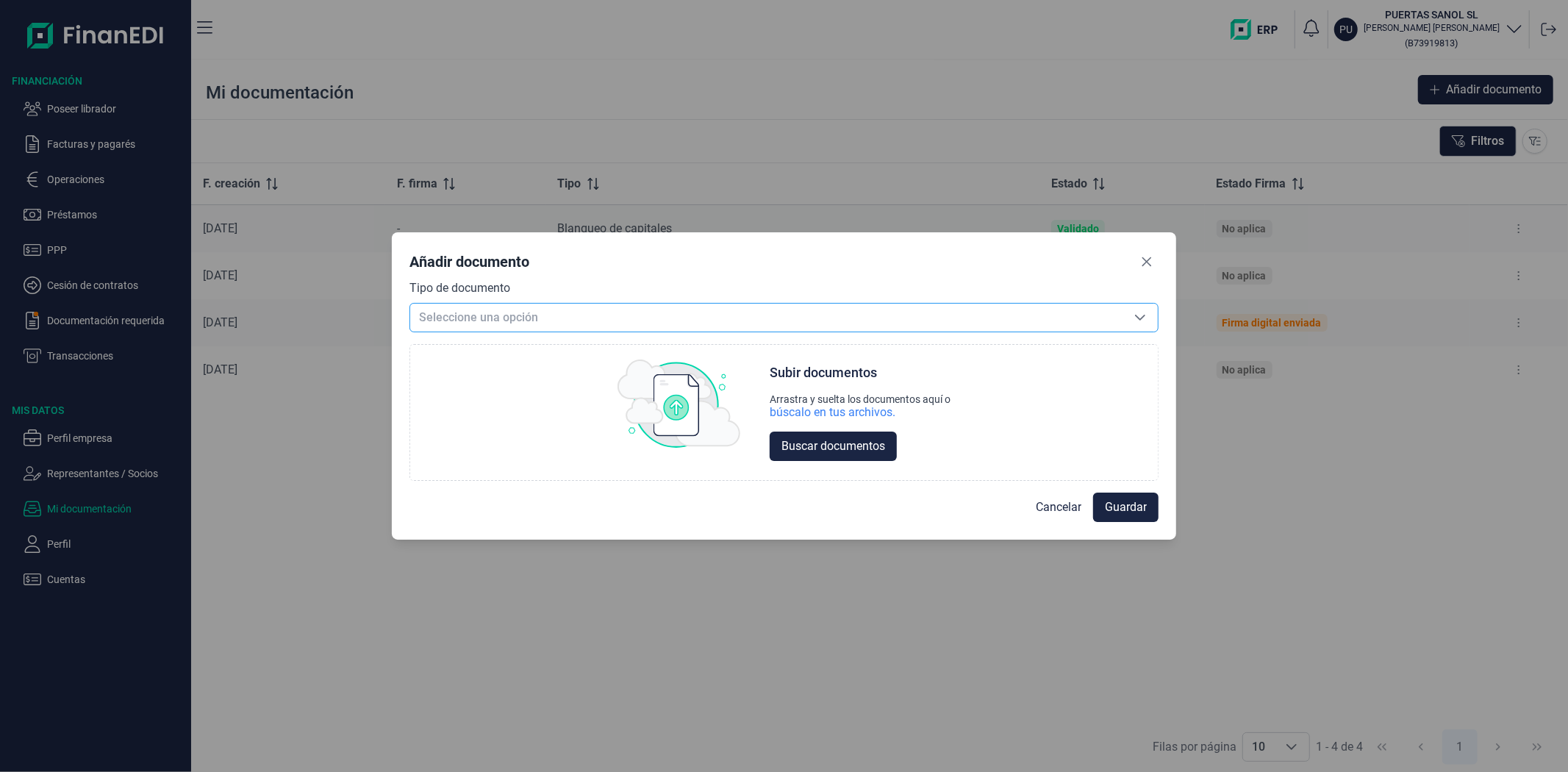
click at [869, 313] on span "Seleccione una opción" at bounding box center [766, 318] width 712 height 28
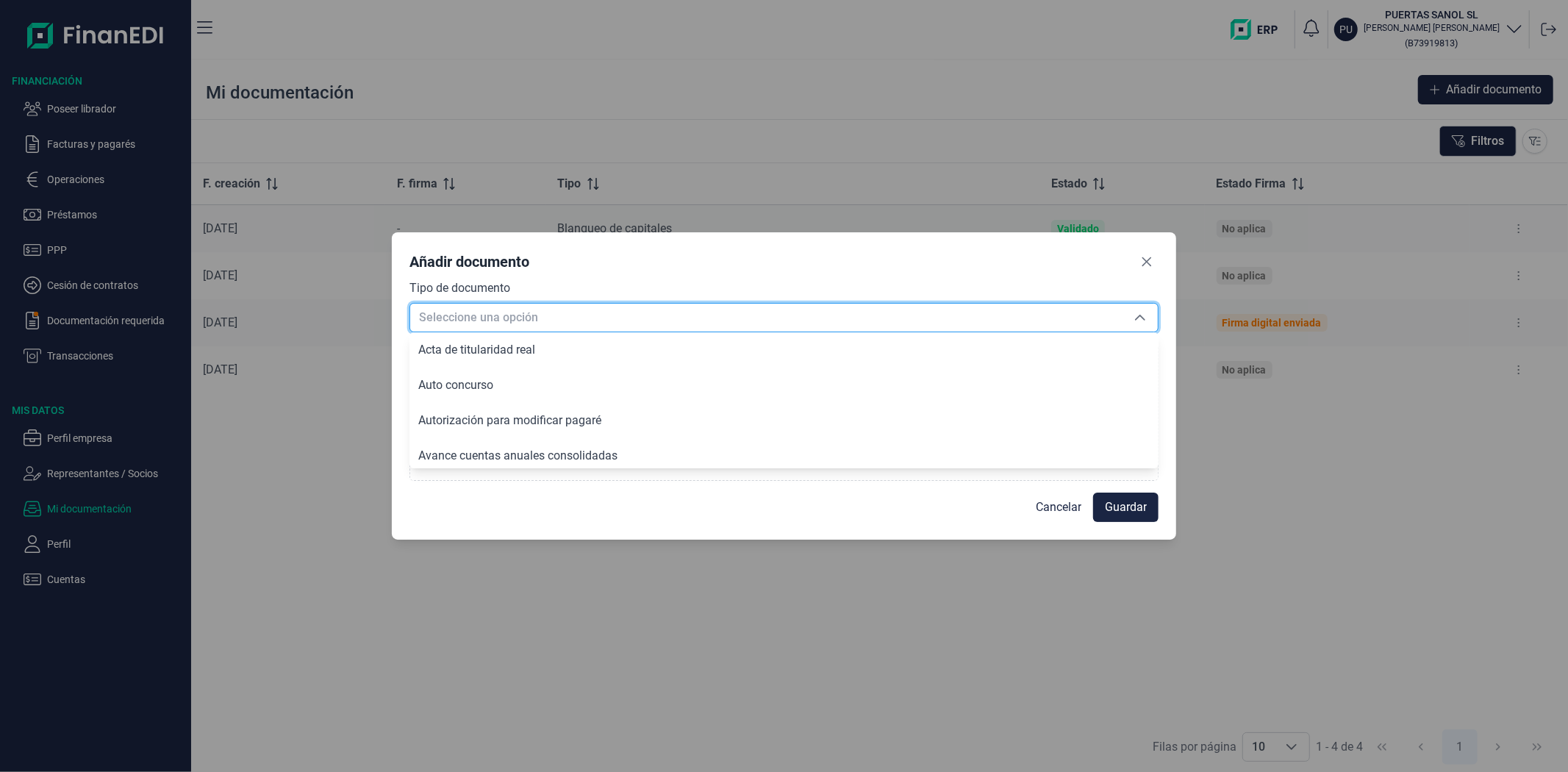
scroll to position [126, 0]
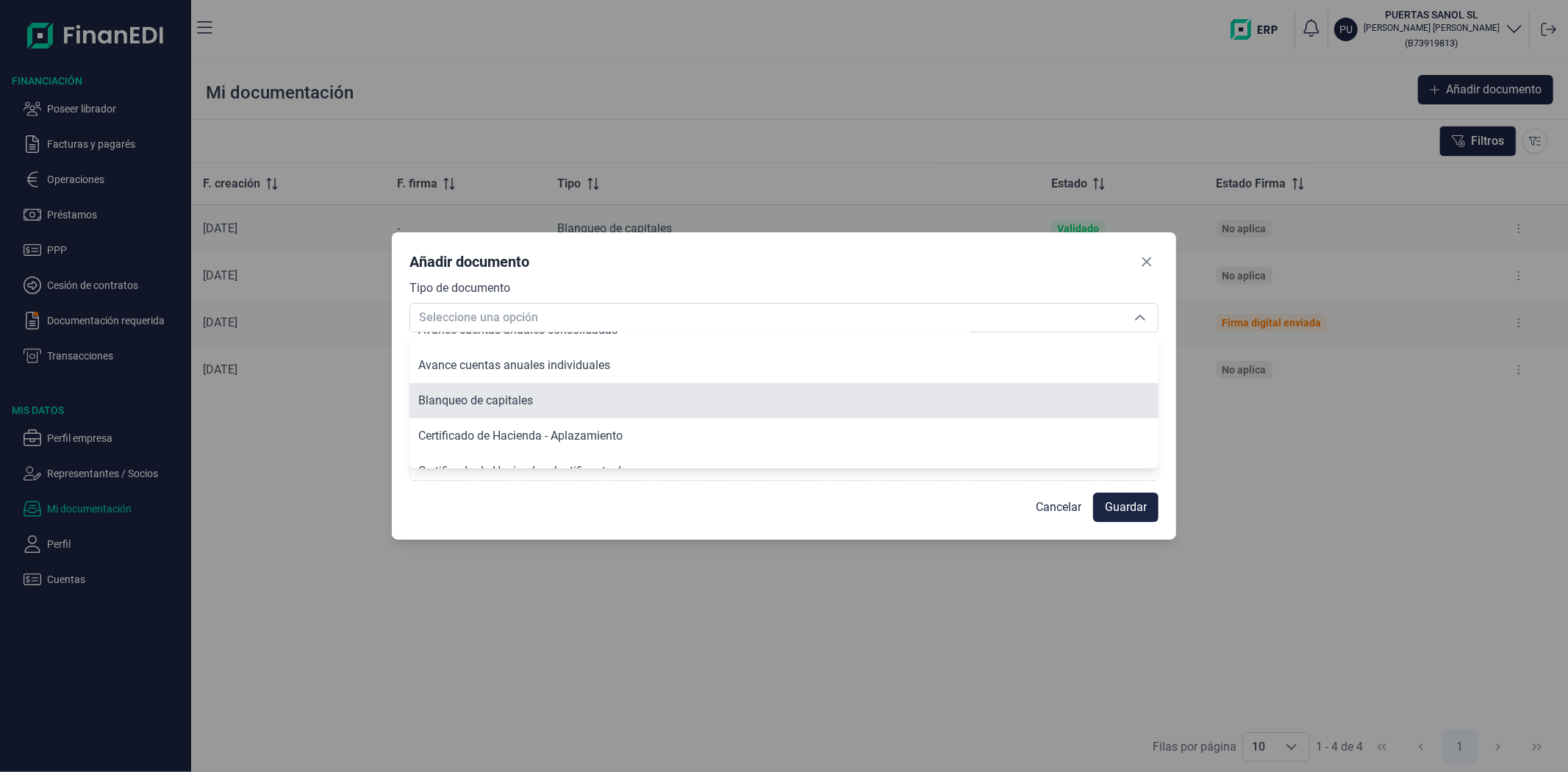
click at [520, 408] on li "Blanqueo de capitales" at bounding box center [784, 400] width 749 height 35
type input "Blanqueo de capitales"
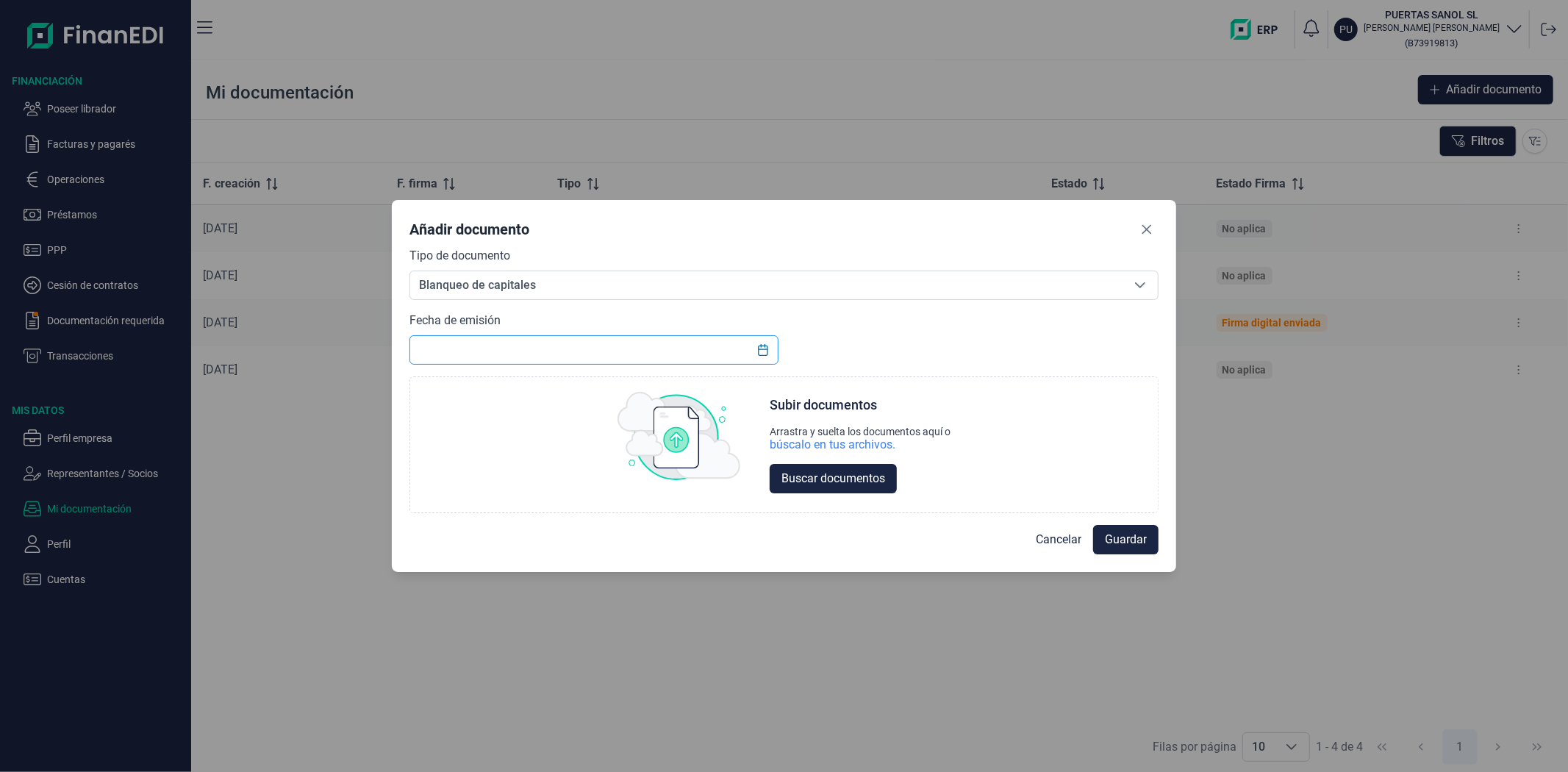
click at [521, 348] on input "text" at bounding box center [593, 350] width 369 height 30
click at [472, 349] on input "07/10/20025" at bounding box center [593, 350] width 369 height 30
type input "07/10/2025"
click at [828, 450] on div "búscalo en tus archivos." at bounding box center [832, 445] width 126 height 15
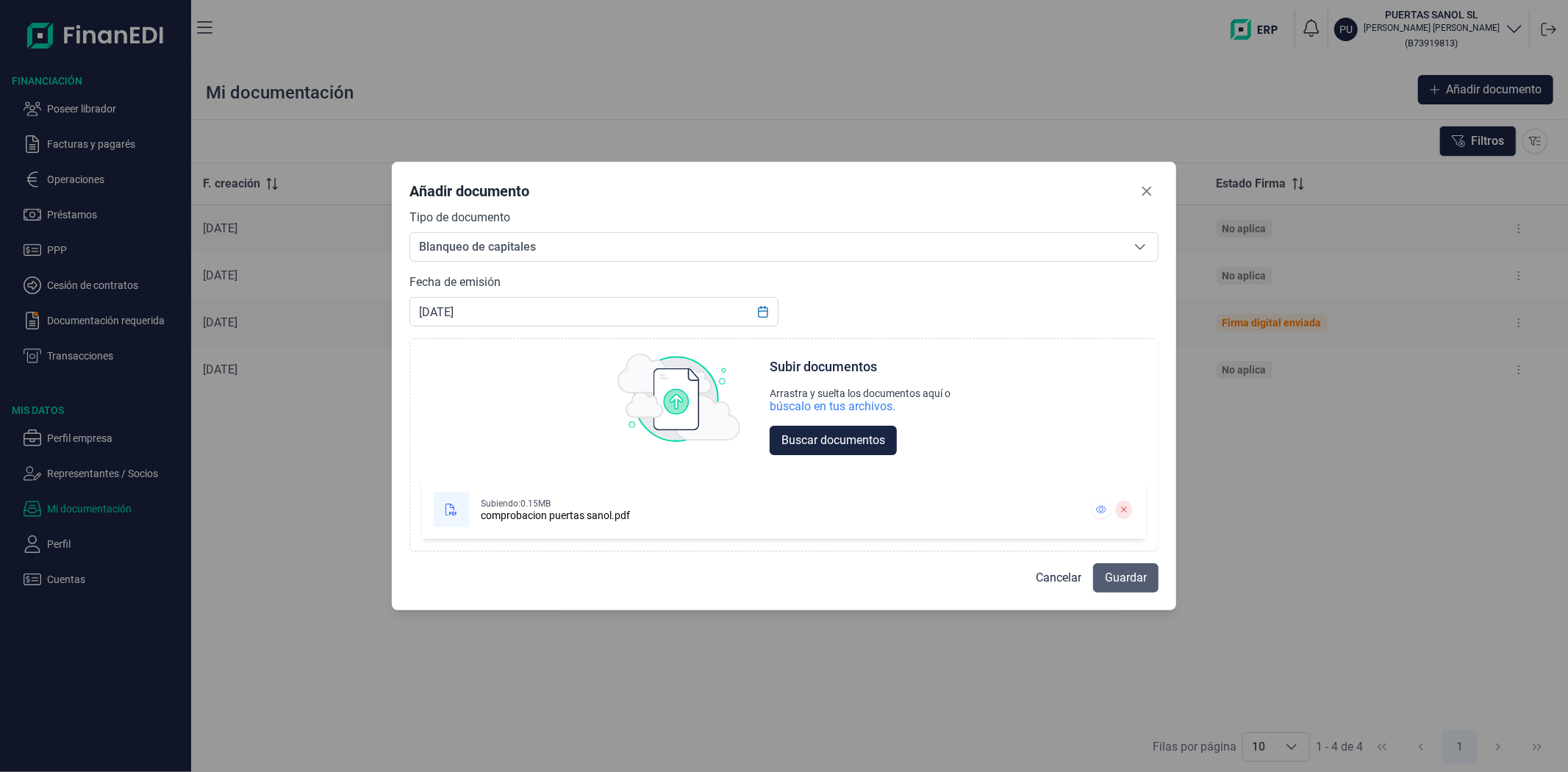
click at [1115, 582] on span "Guardar" at bounding box center [1126, 578] width 42 height 18
